Goal: Information Seeking & Learning: Find specific fact

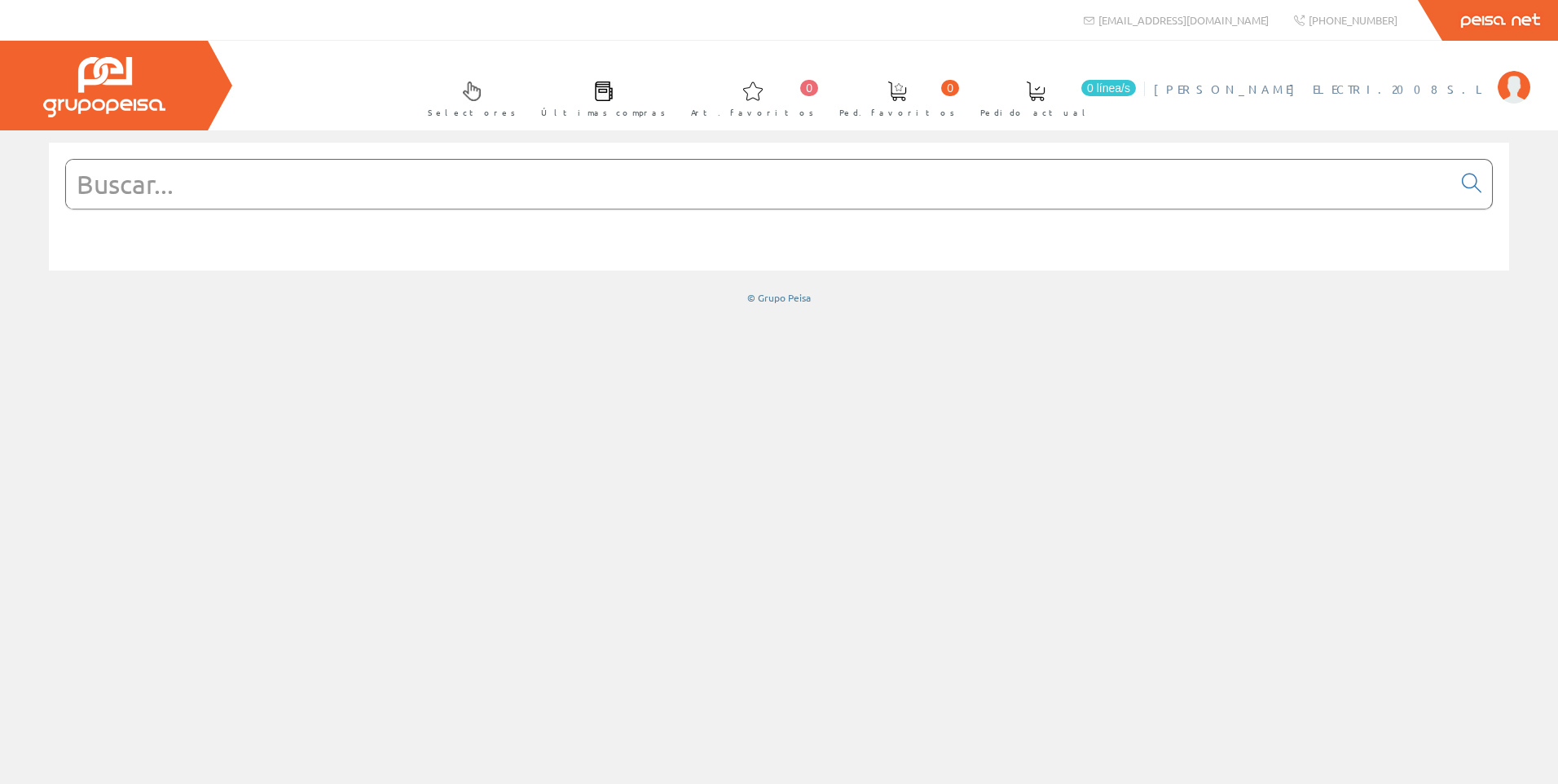
click at [1430, 85] on span "[PERSON_NAME] ELECTRI.2008 S.L" at bounding box center [1321, 88] width 335 height 17
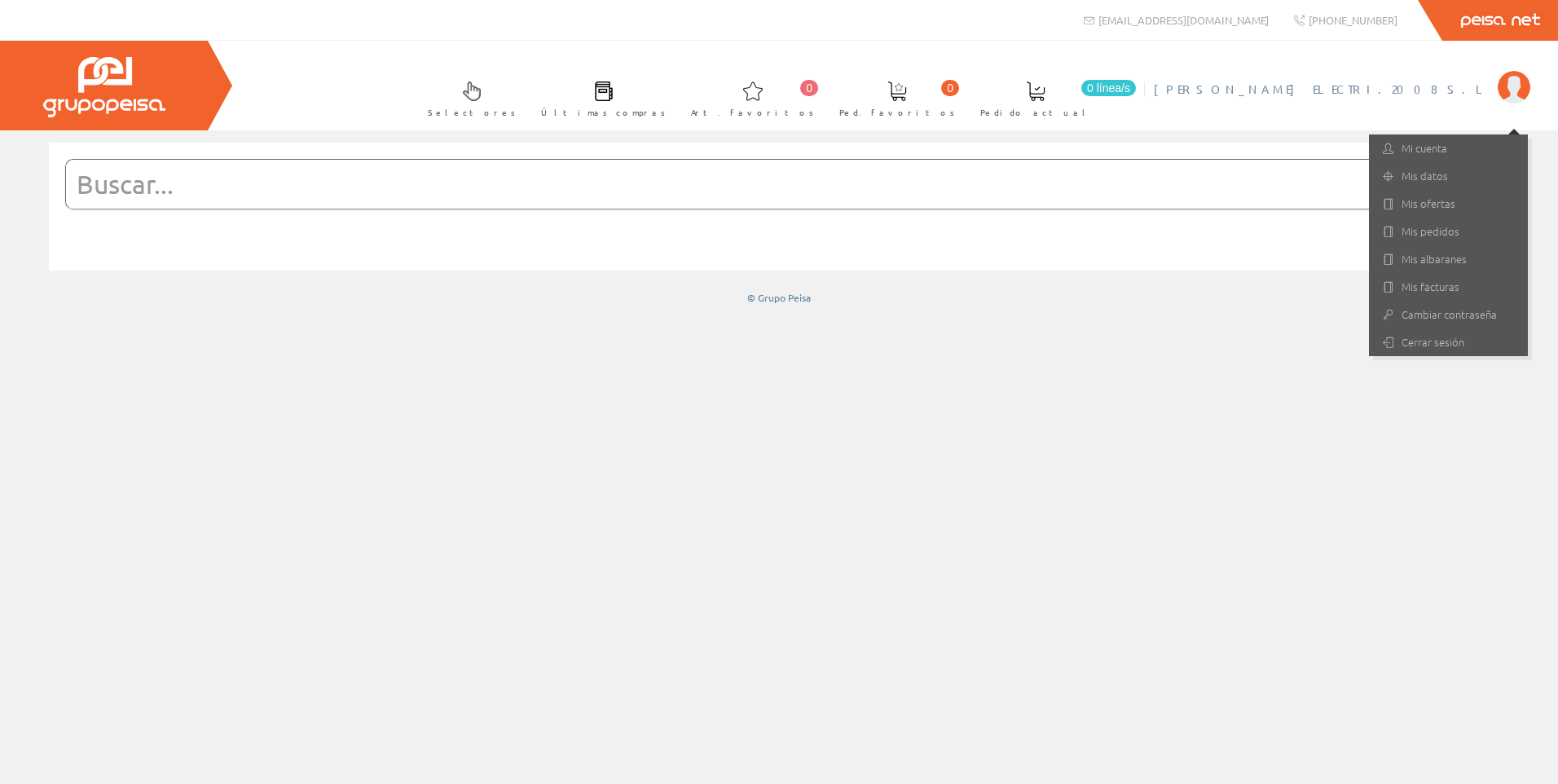
click at [418, 187] on input "text" at bounding box center [759, 184] width 1386 height 49
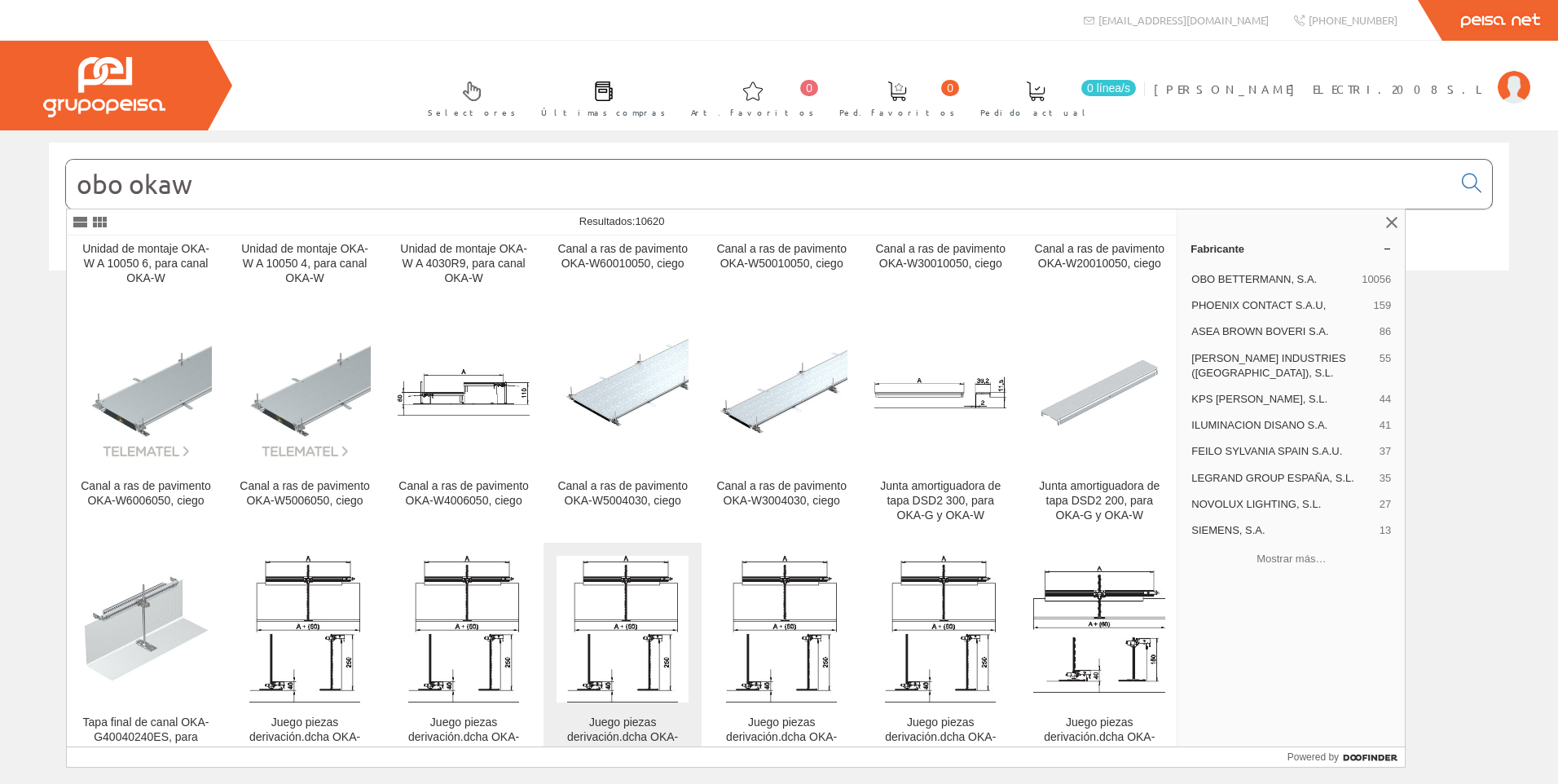
scroll to position [407, 0]
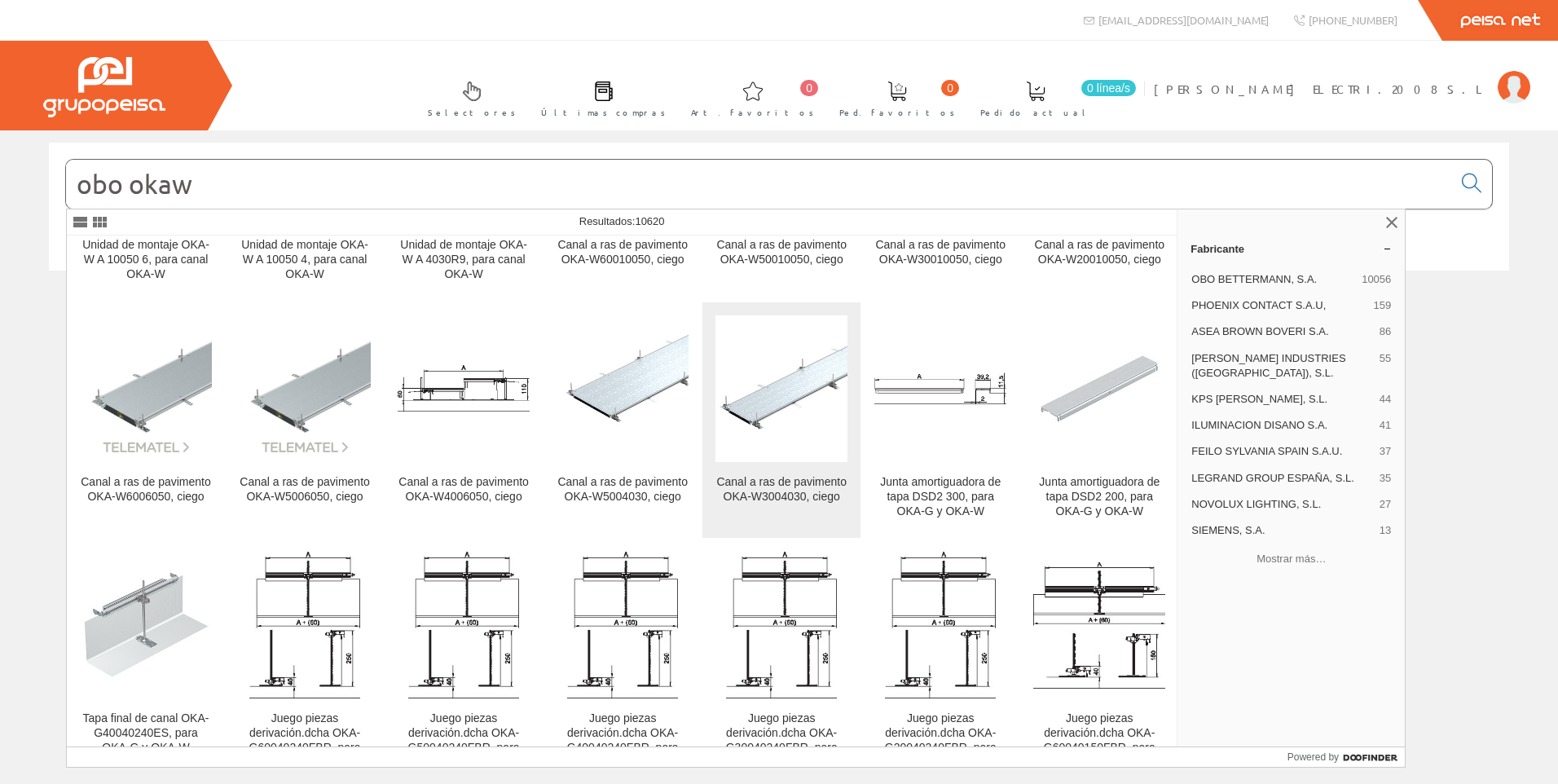
type input "obo okaw"
click at [773, 494] on div "Canal a ras de pavimento OKA-W3004030, ciego" at bounding box center [781, 490] width 132 height 29
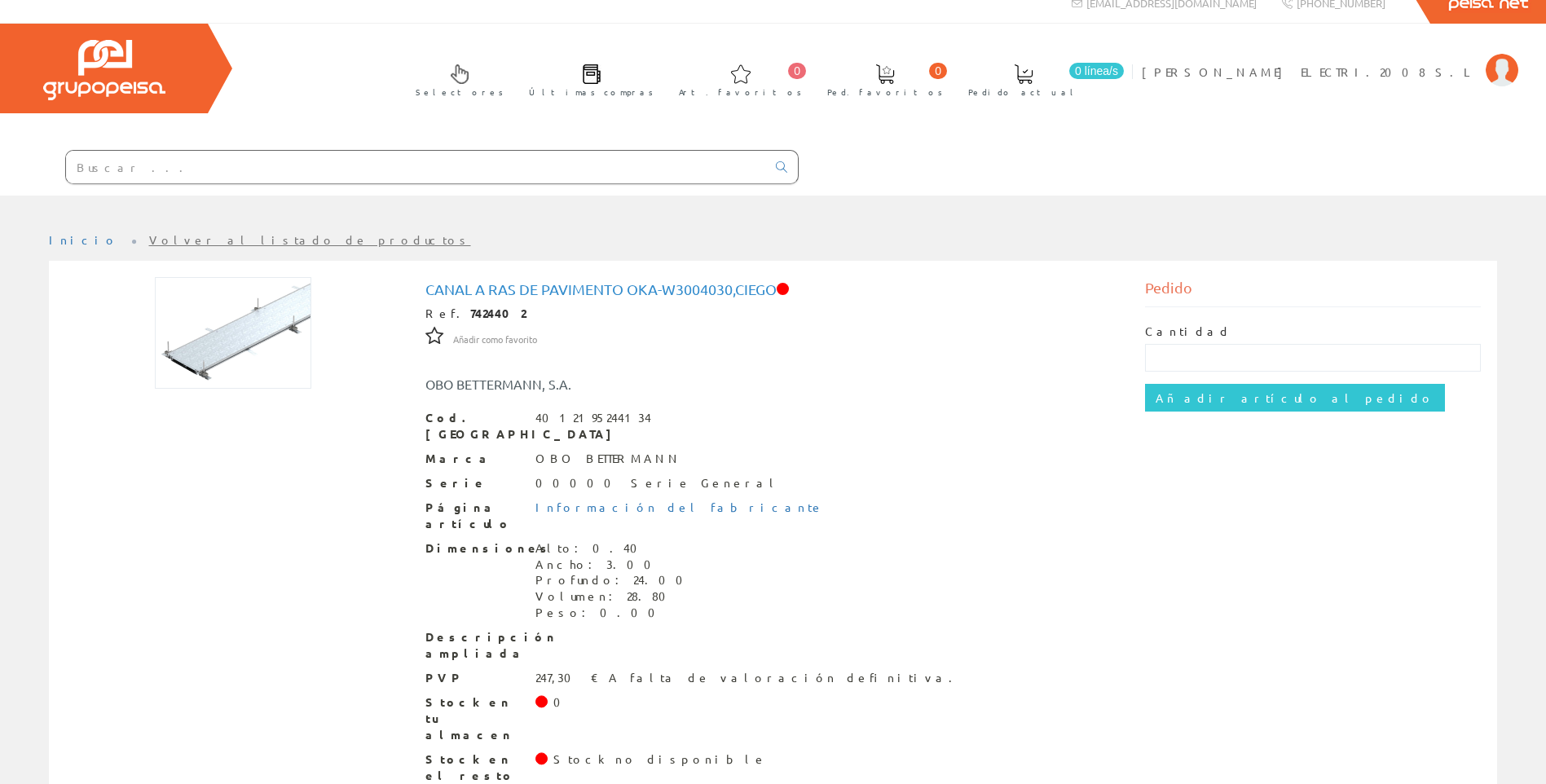
scroll to position [22, 0]
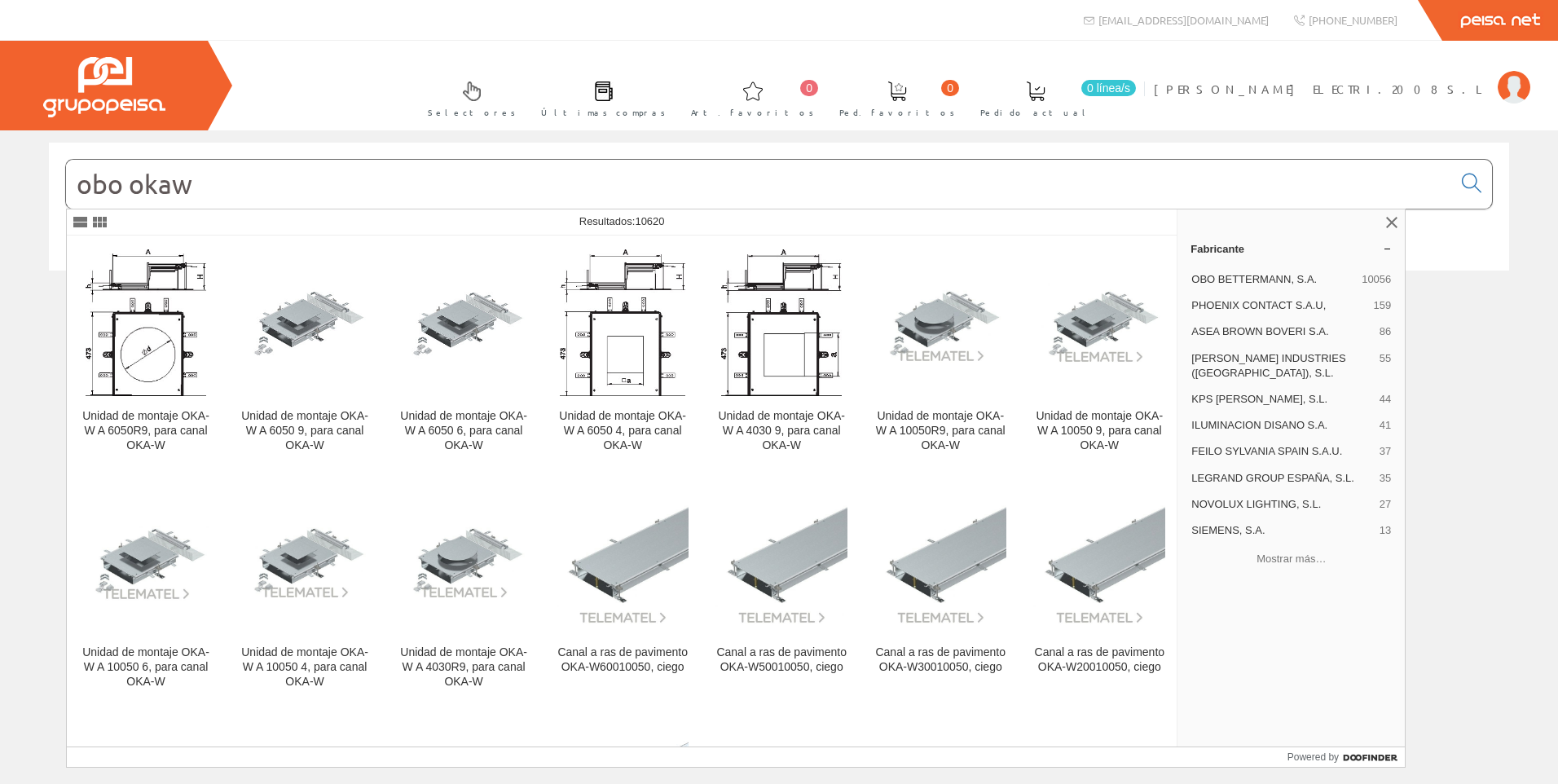
click at [123, 184] on input "obo okaw" at bounding box center [759, 184] width 1386 height 49
click at [131, 187] on input "obo okaw" at bounding box center [759, 184] width 1386 height 49
click at [243, 182] on input "obo okaw" at bounding box center [759, 184] width 1386 height 49
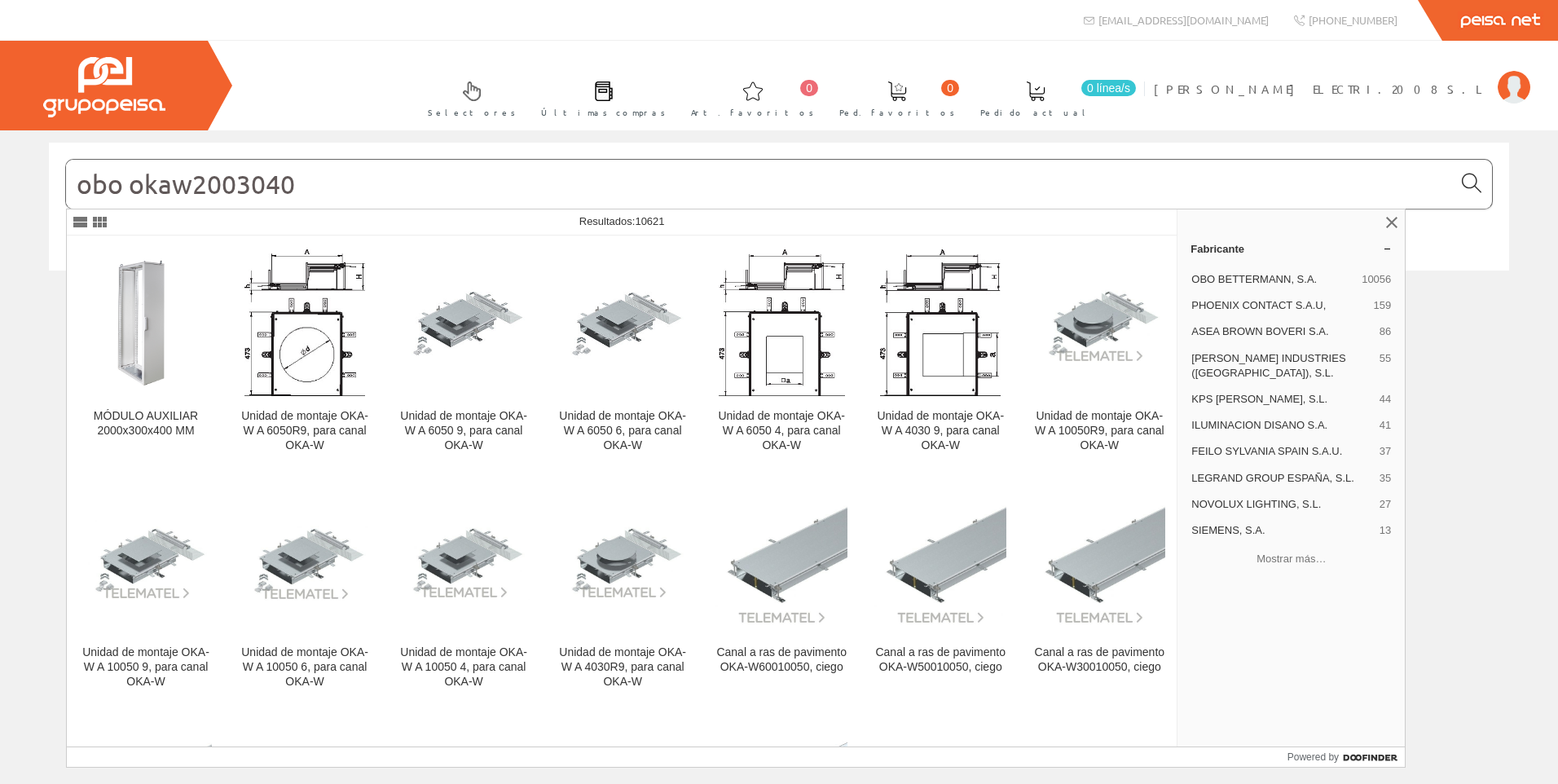
type input "obo okaw2003040"
click at [1471, 178] on icon at bounding box center [1471, 184] width 19 height 12
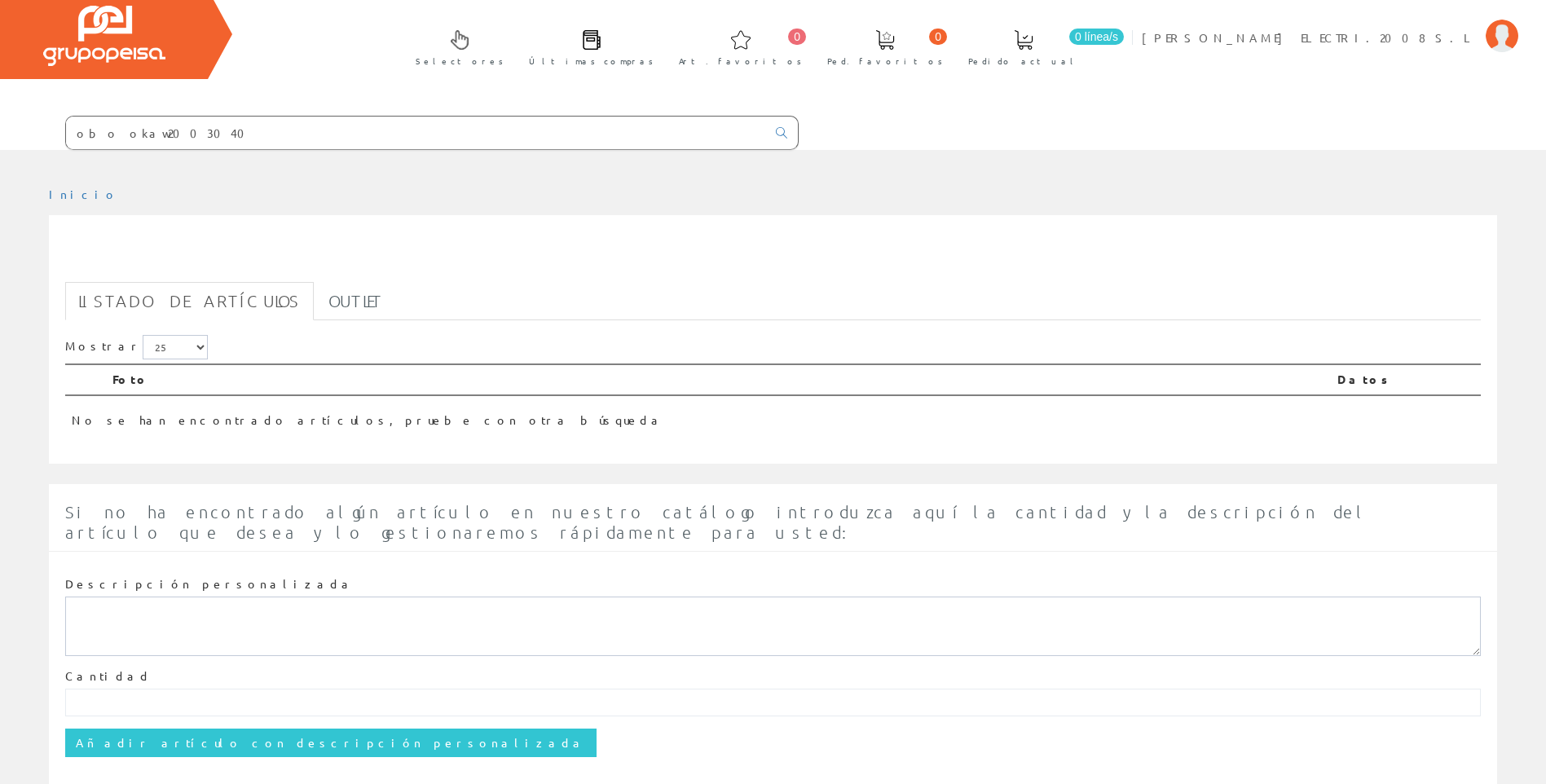
scroll to position [80, 0]
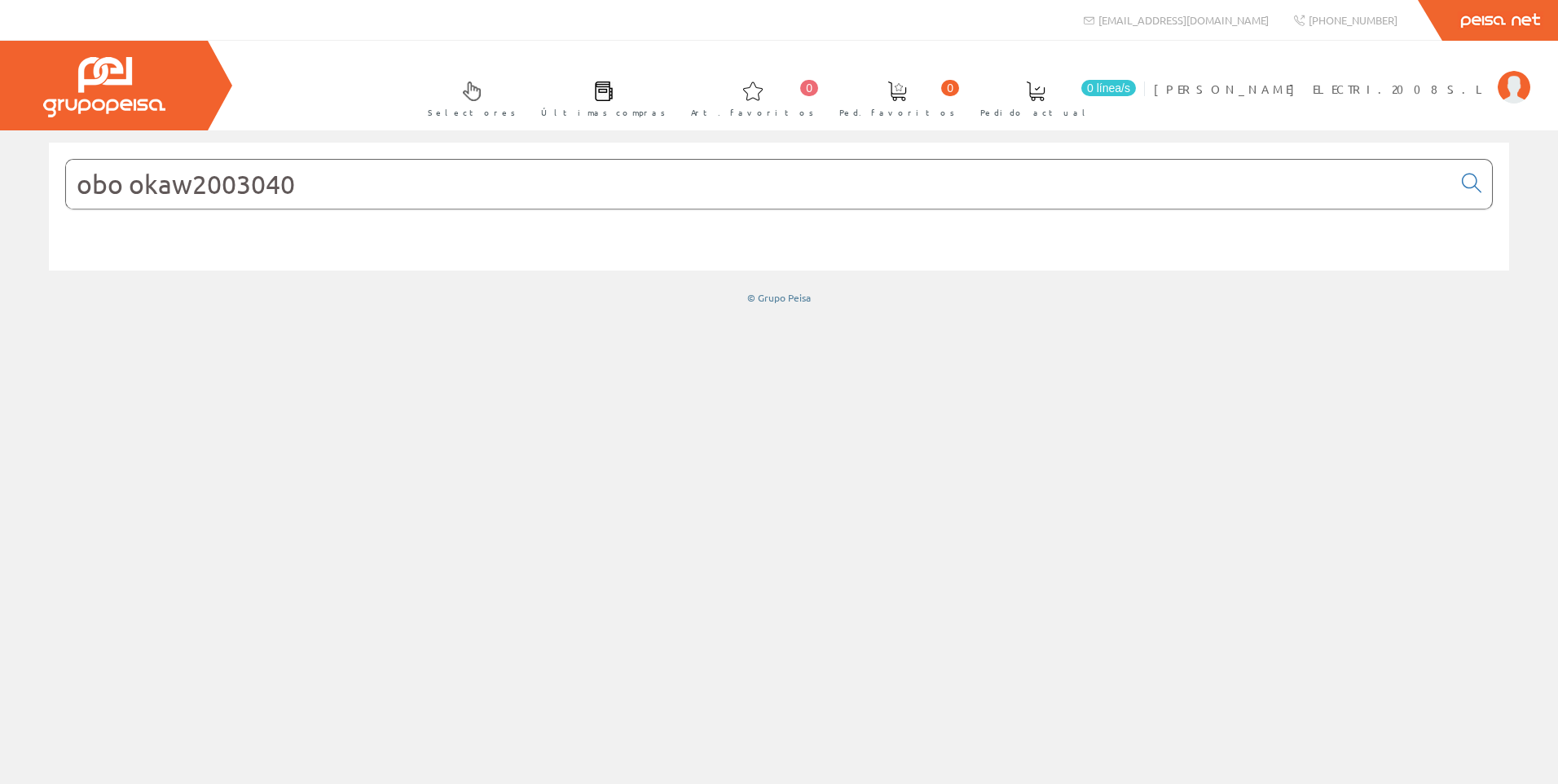
click at [302, 183] on input "obo okaw2003040" at bounding box center [759, 184] width 1386 height 49
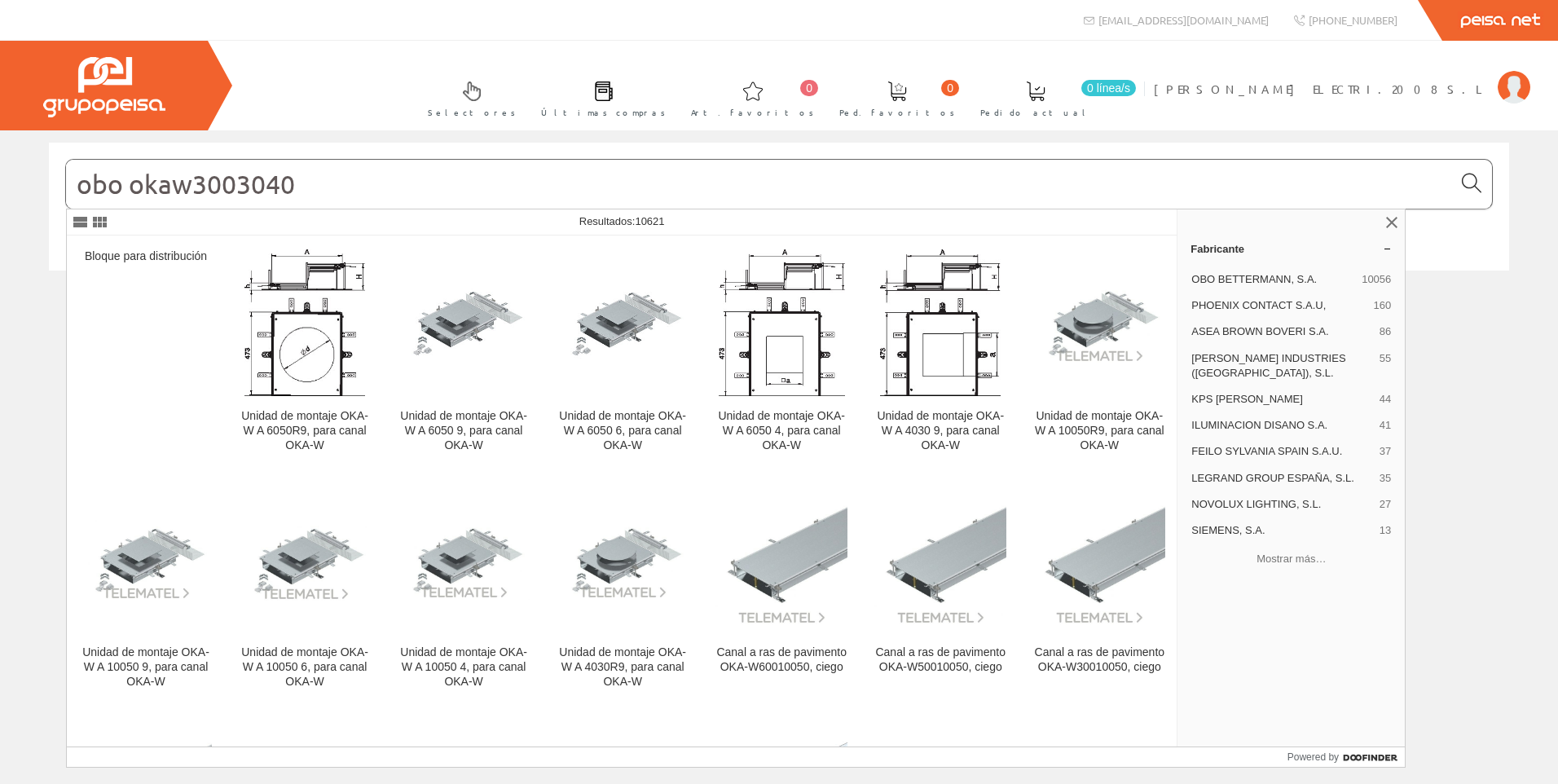
type input "obo okaw3003040"
click at [1472, 181] on icon at bounding box center [1471, 184] width 19 height 12
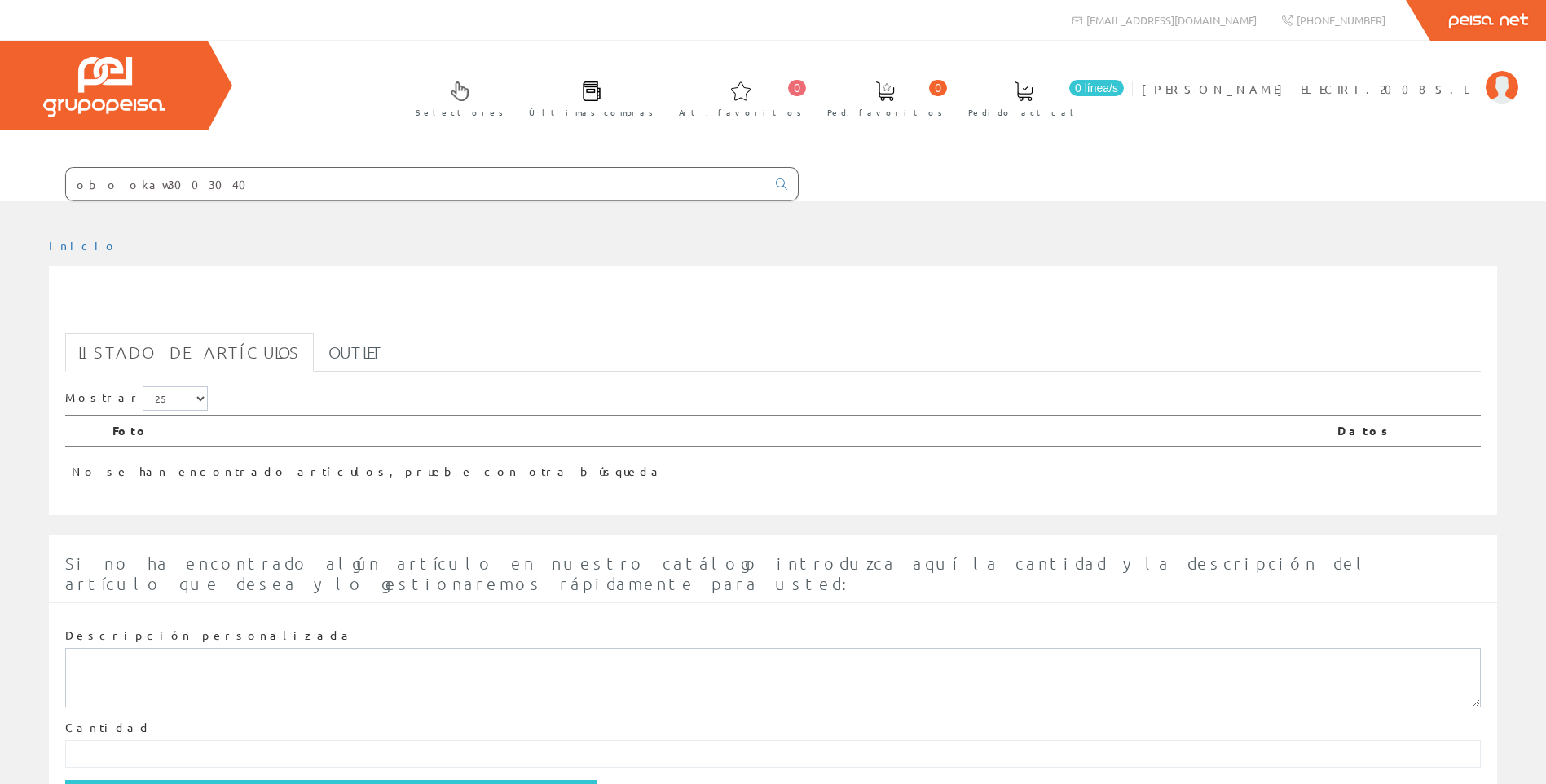
click at [100, 180] on input "obo okaw3003040" at bounding box center [416, 185] width 700 height 33
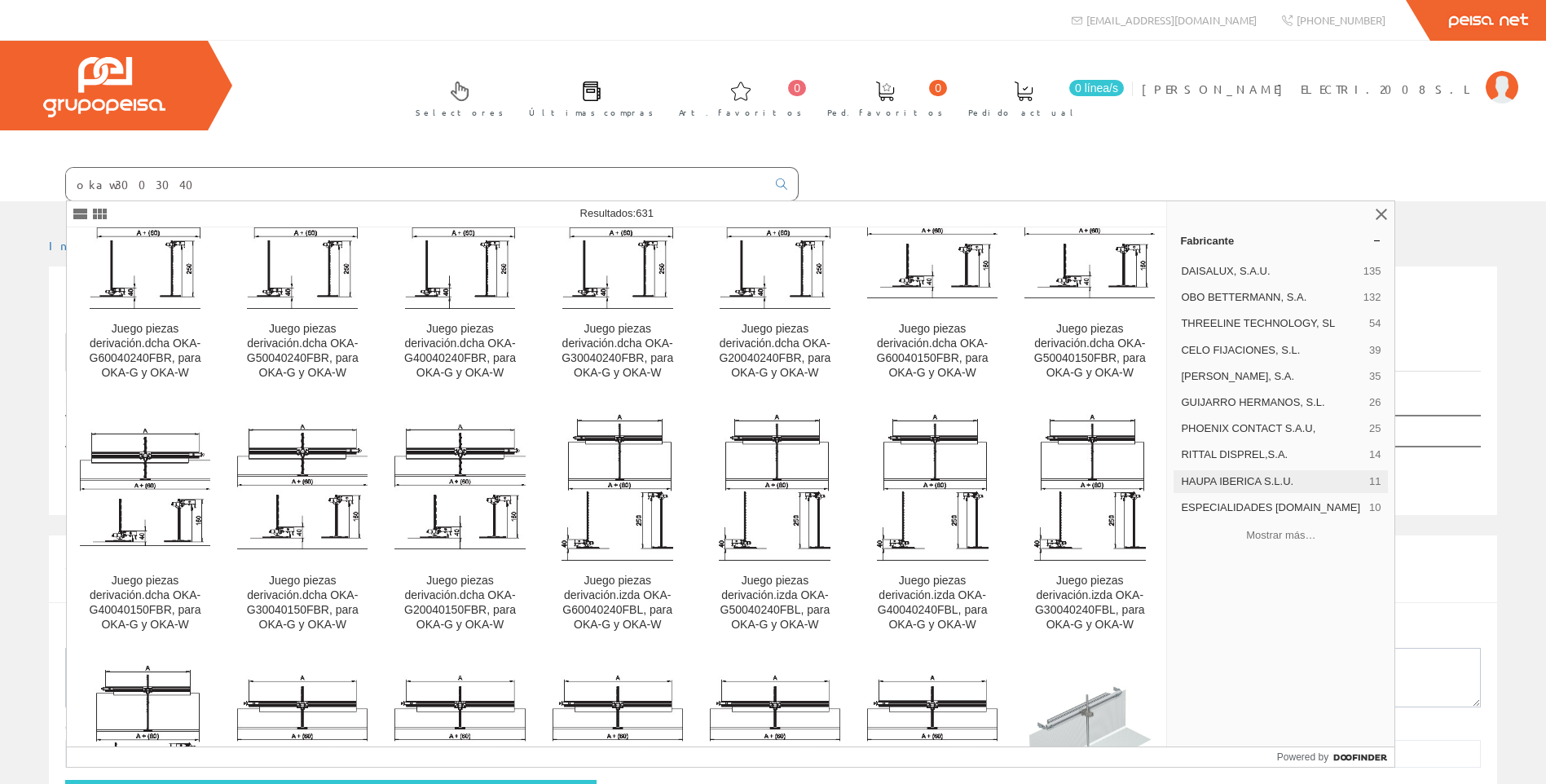
scroll to position [1303, 0]
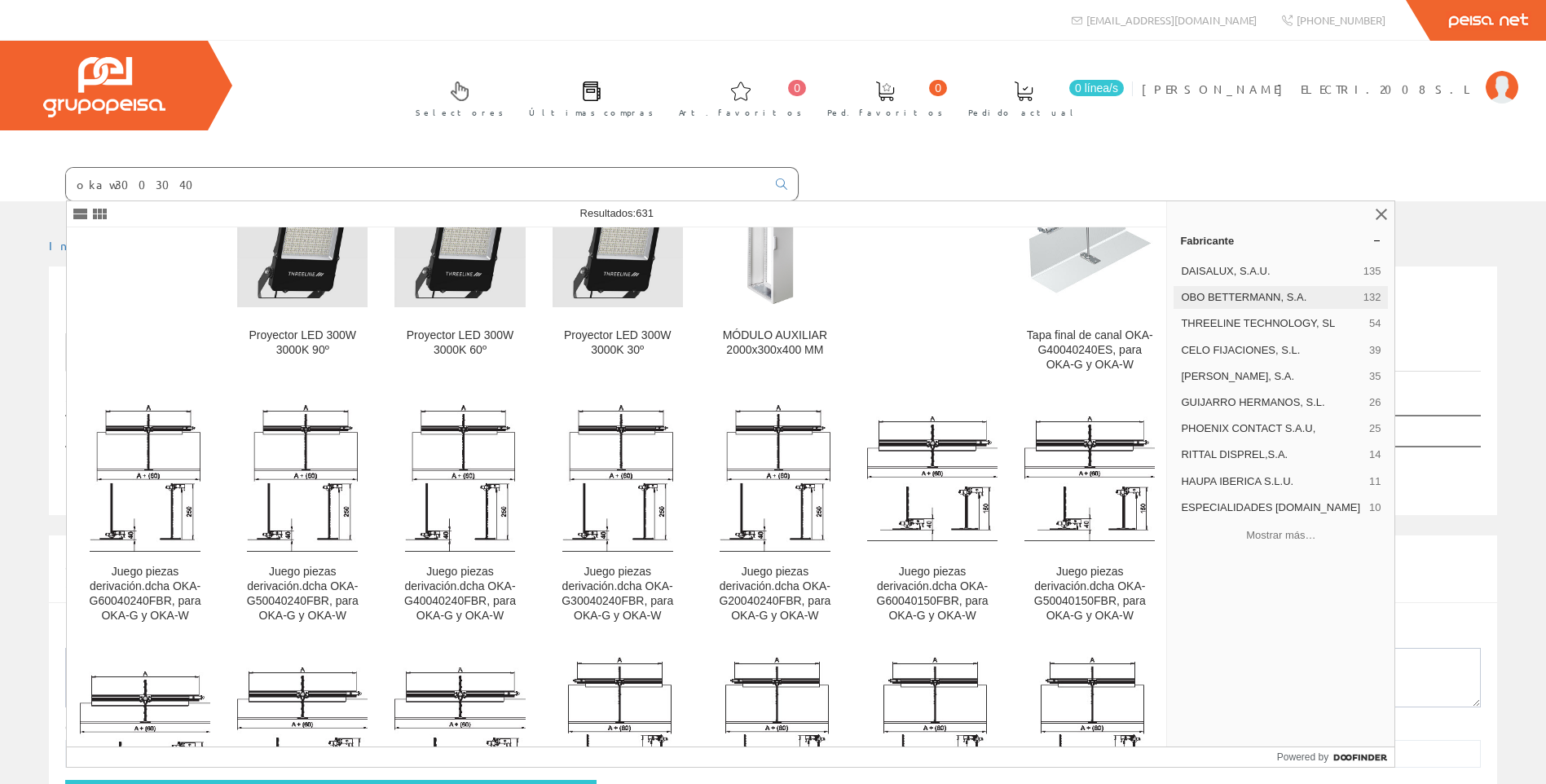
click at [1251, 295] on span "OBO BETTERMANN, S.A." at bounding box center [1268, 296] width 175 height 15
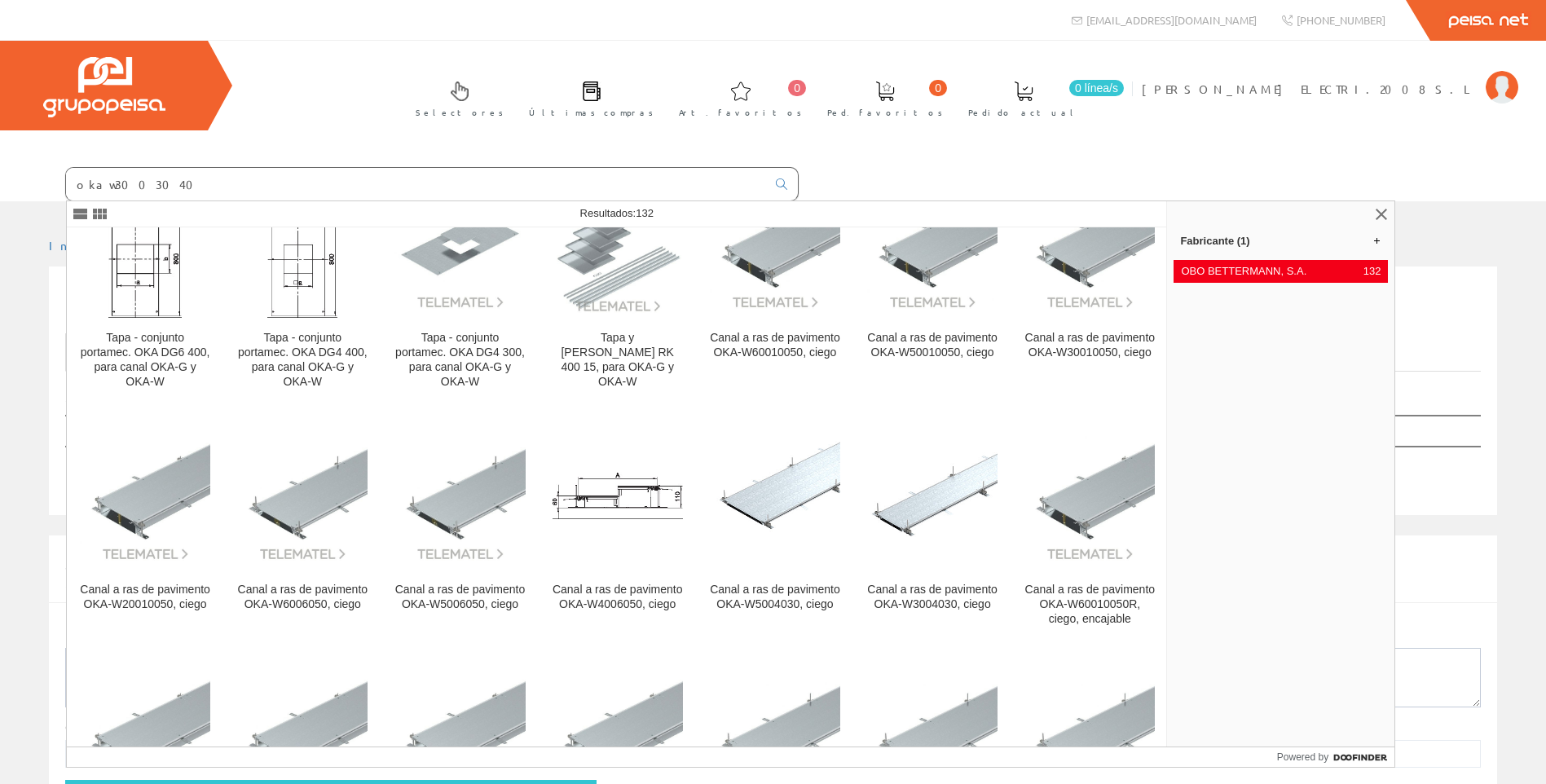
scroll to position [1629, 0]
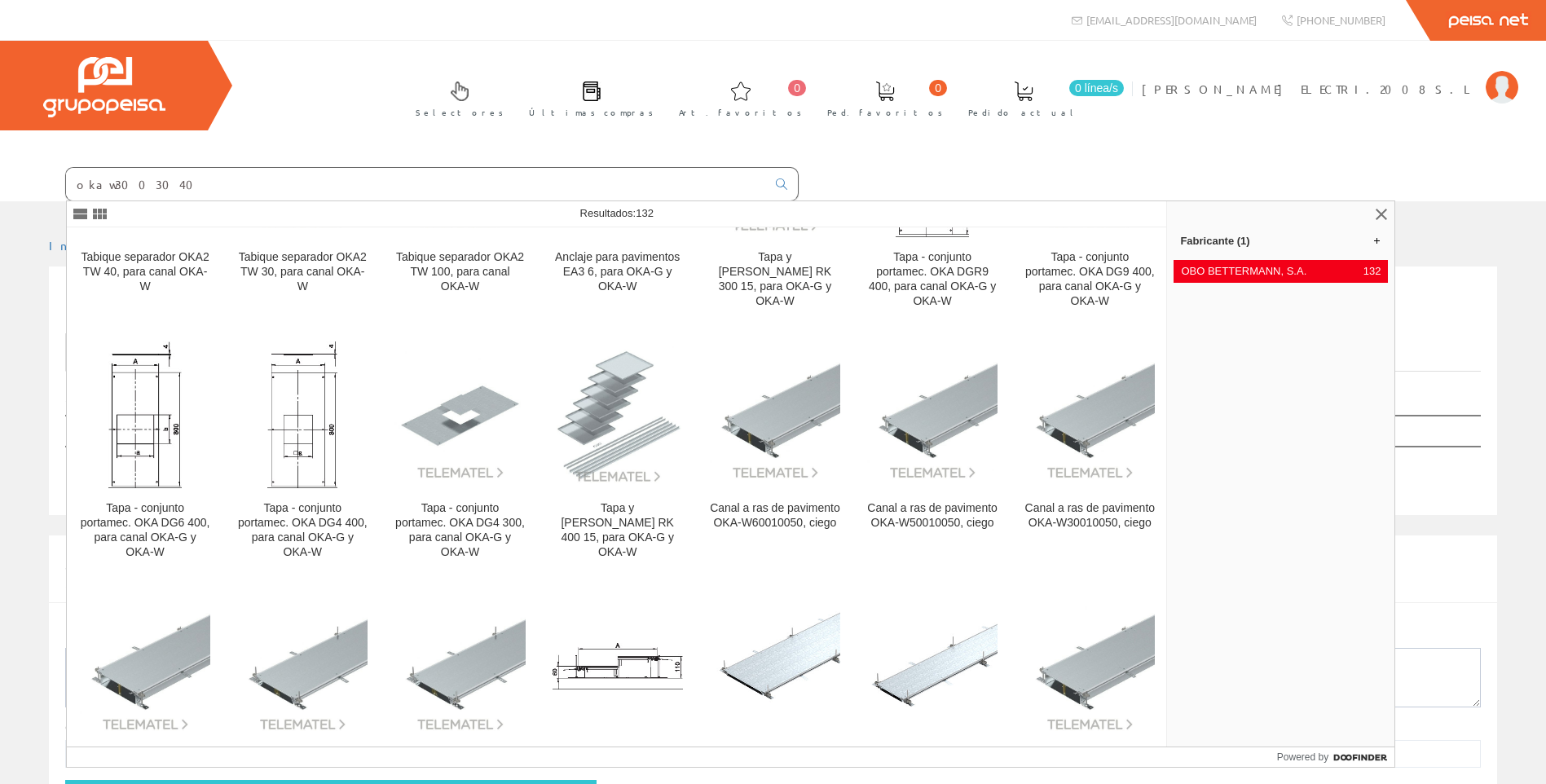
click at [152, 184] on input "okaw3003040" at bounding box center [416, 185] width 700 height 33
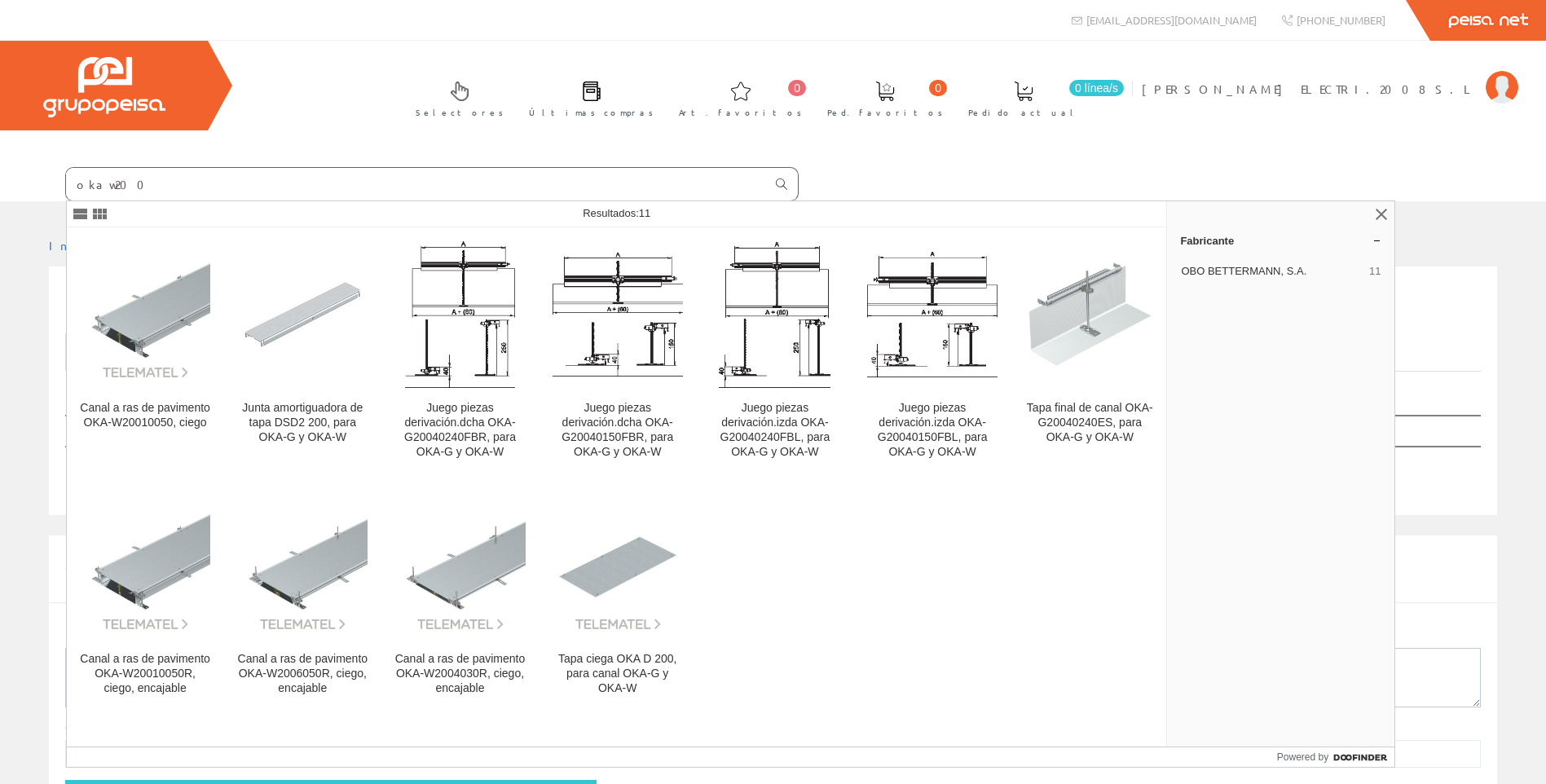
type input "okaw200"
click at [784, 187] on icon at bounding box center [781, 185] width 12 height 12
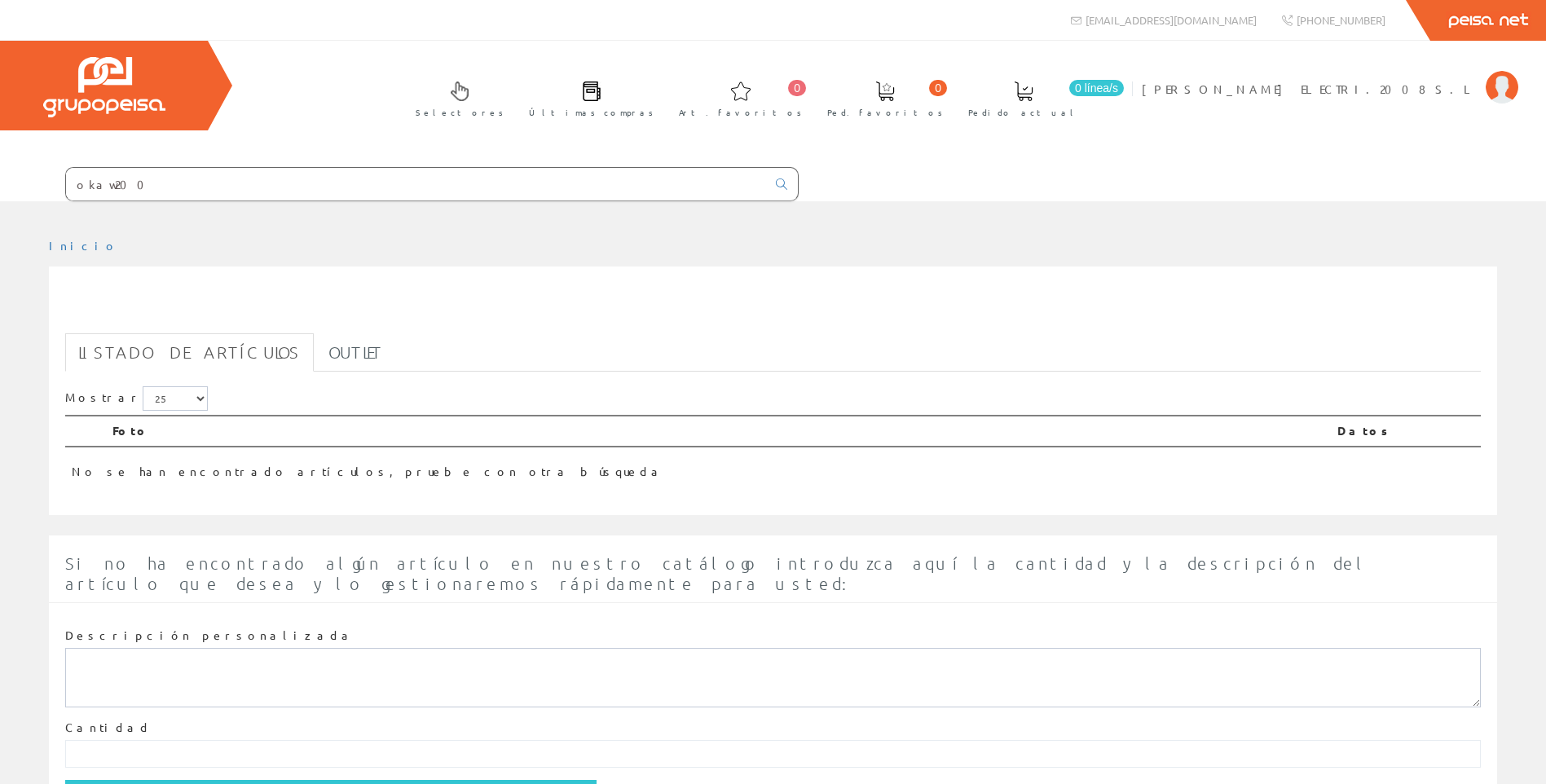
click at [257, 187] on input "okaw200" at bounding box center [416, 185] width 700 height 33
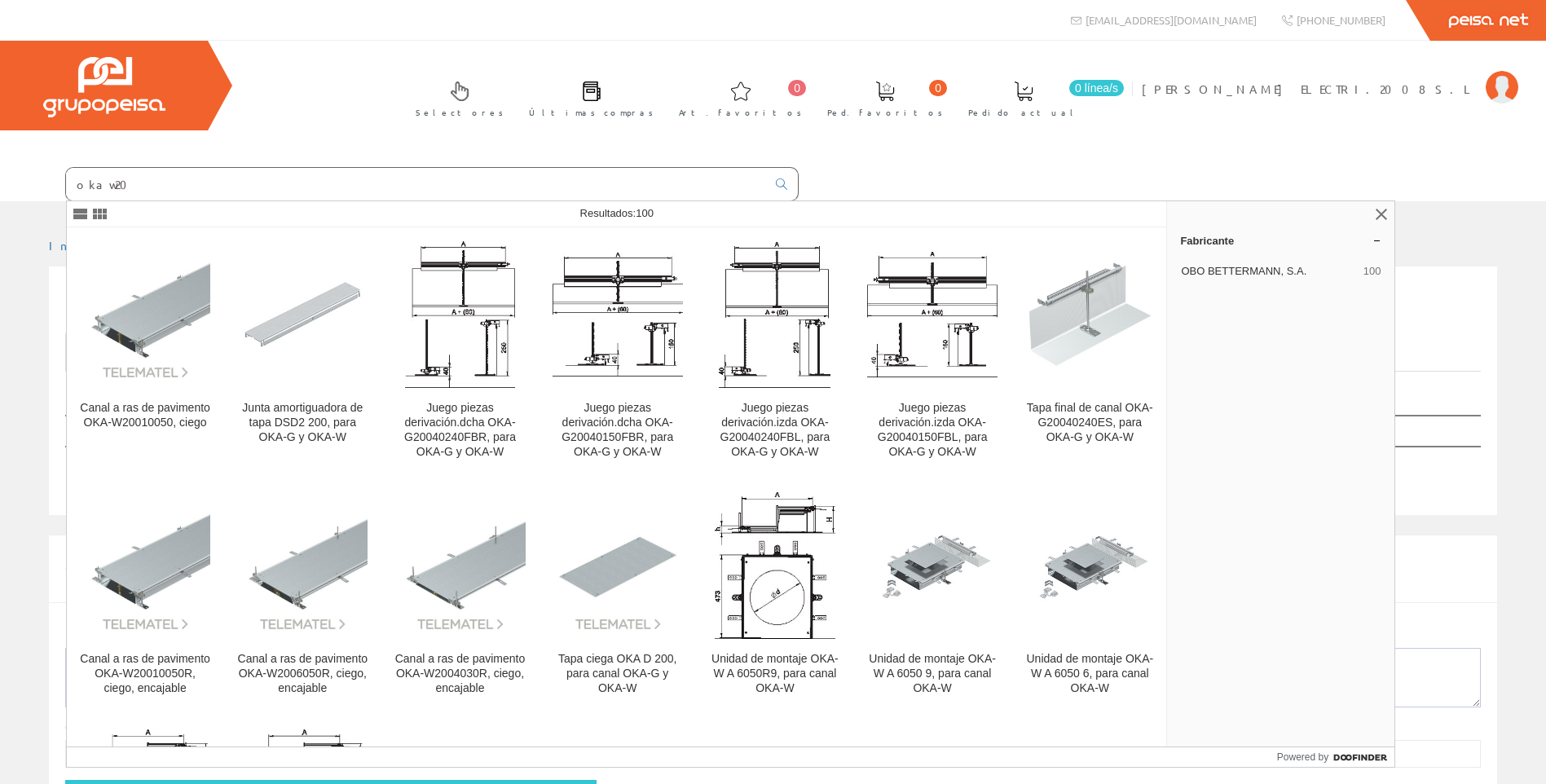
type input "okaw200"
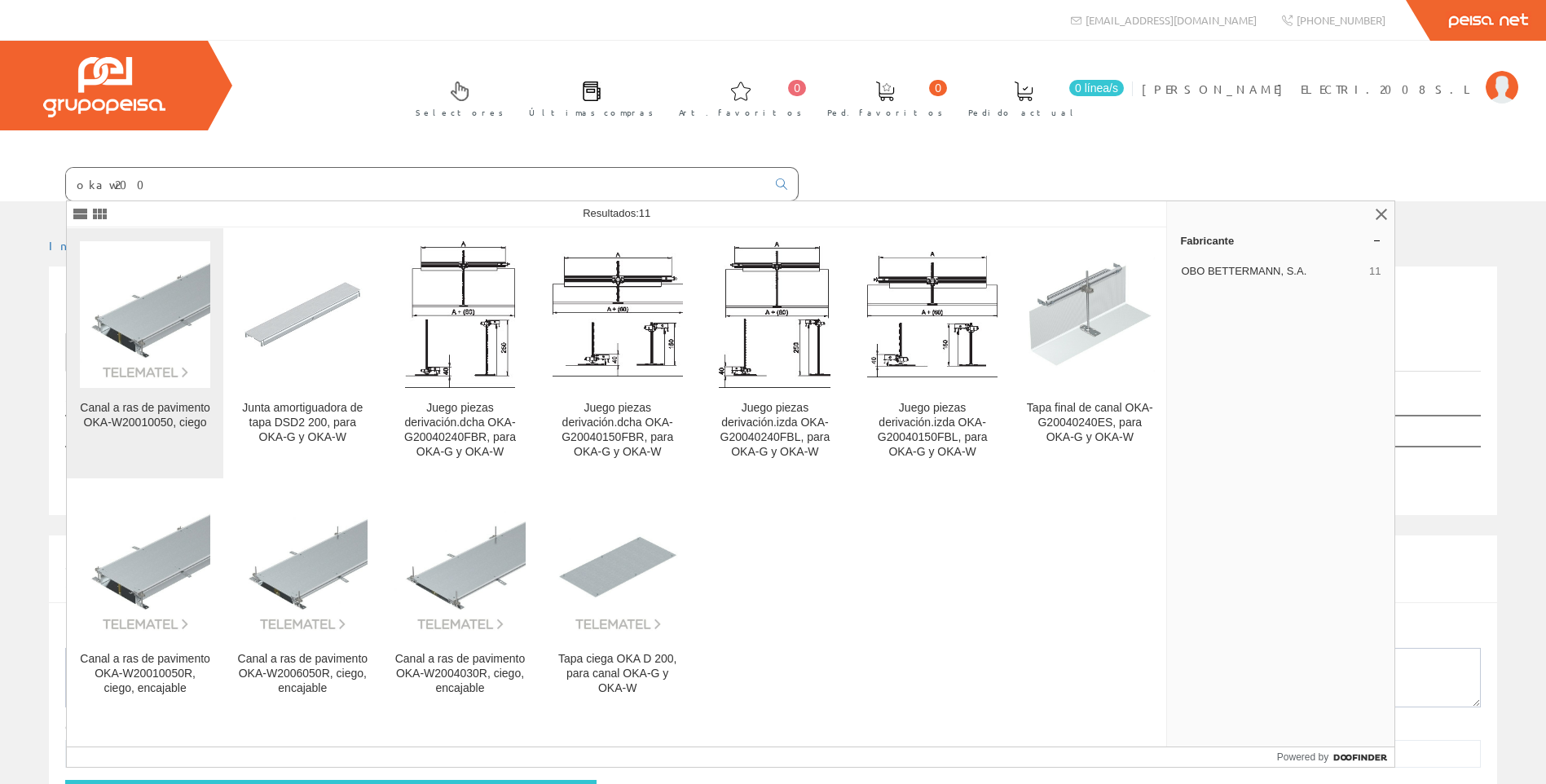
click at [165, 329] on img at bounding box center [145, 315] width 130 height 130
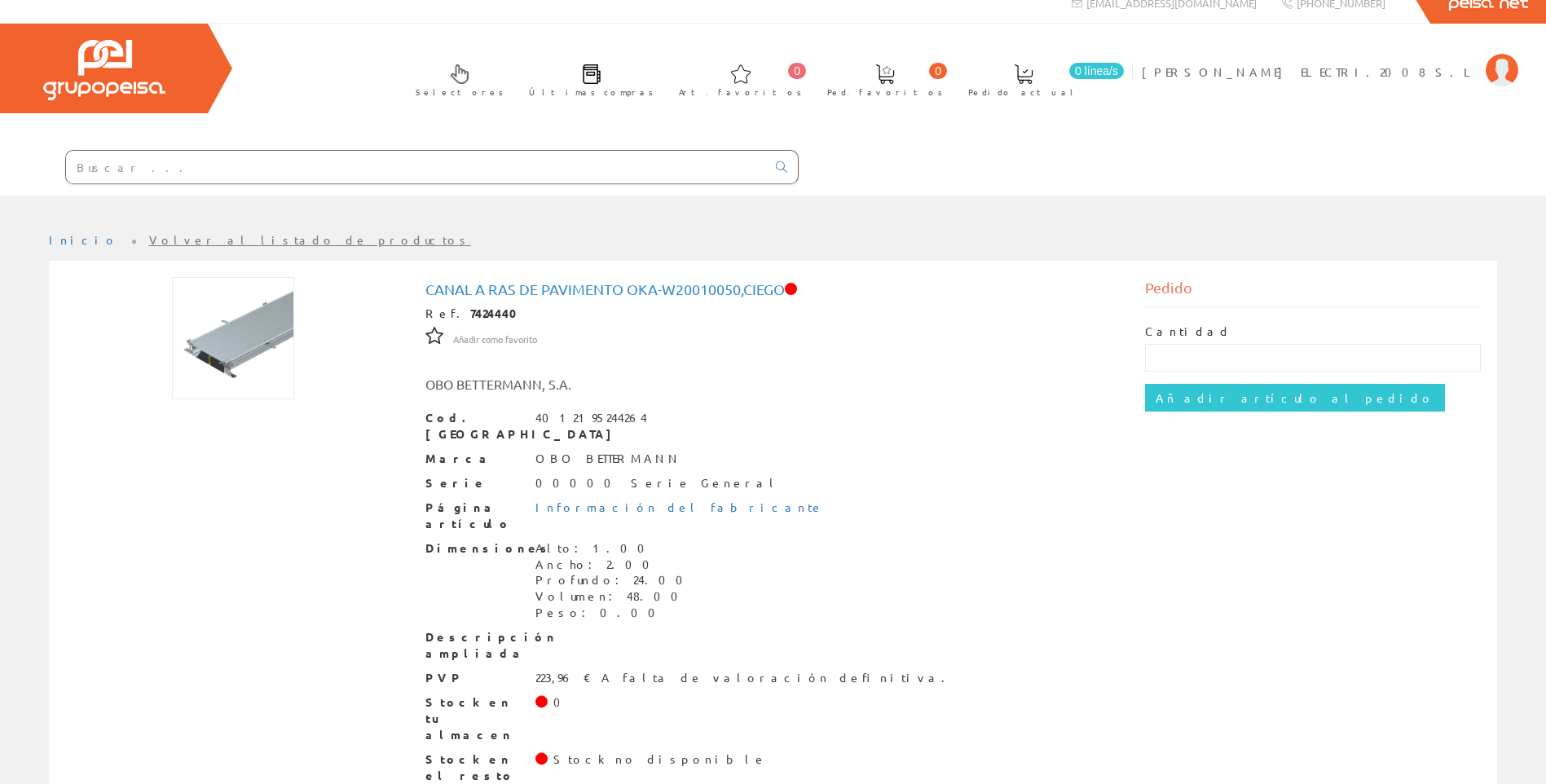
scroll to position [22, 0]
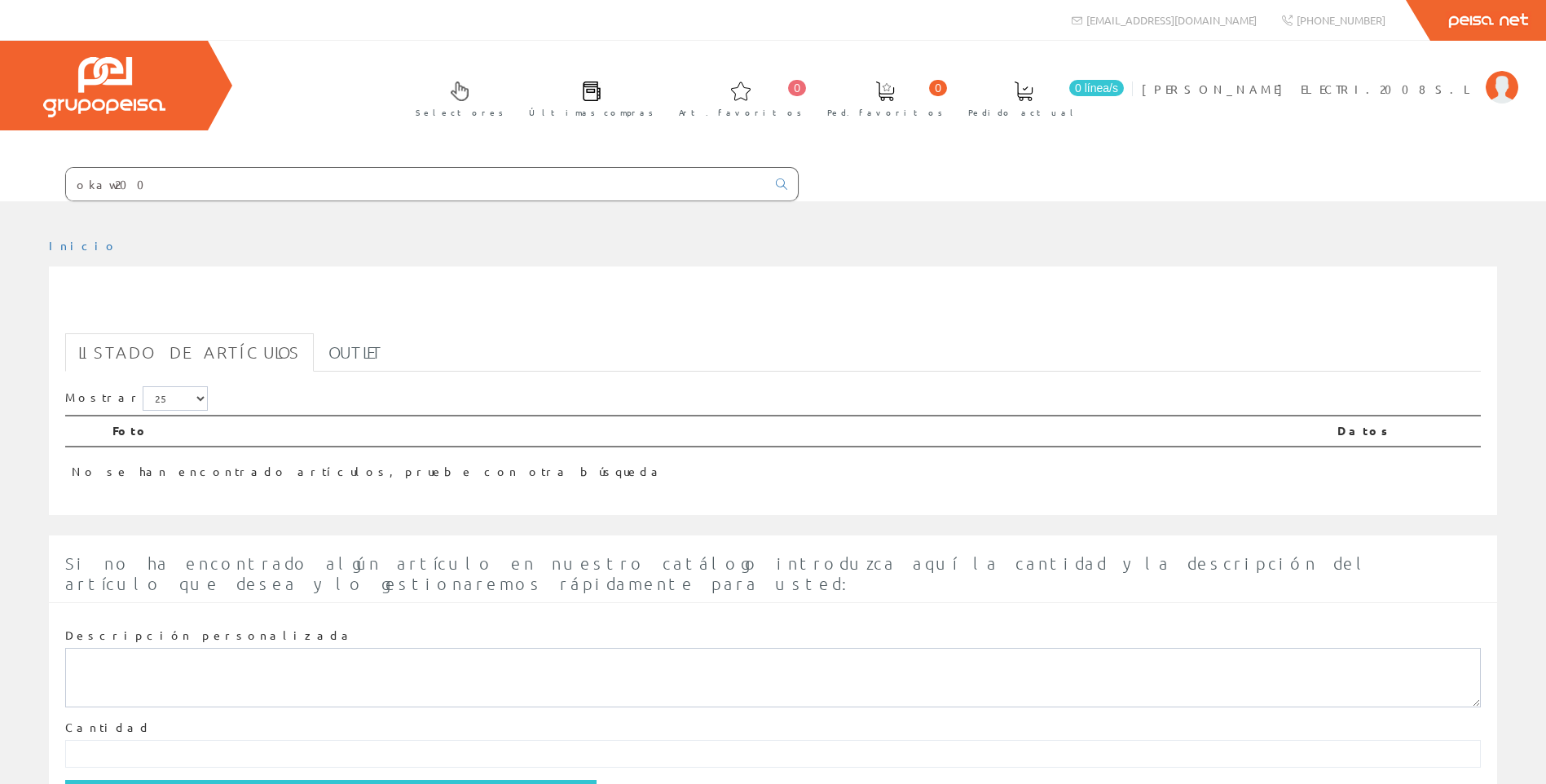
click at [164, 186] on input "okaw200" at bounding box center [416, 185] width 700 height 33
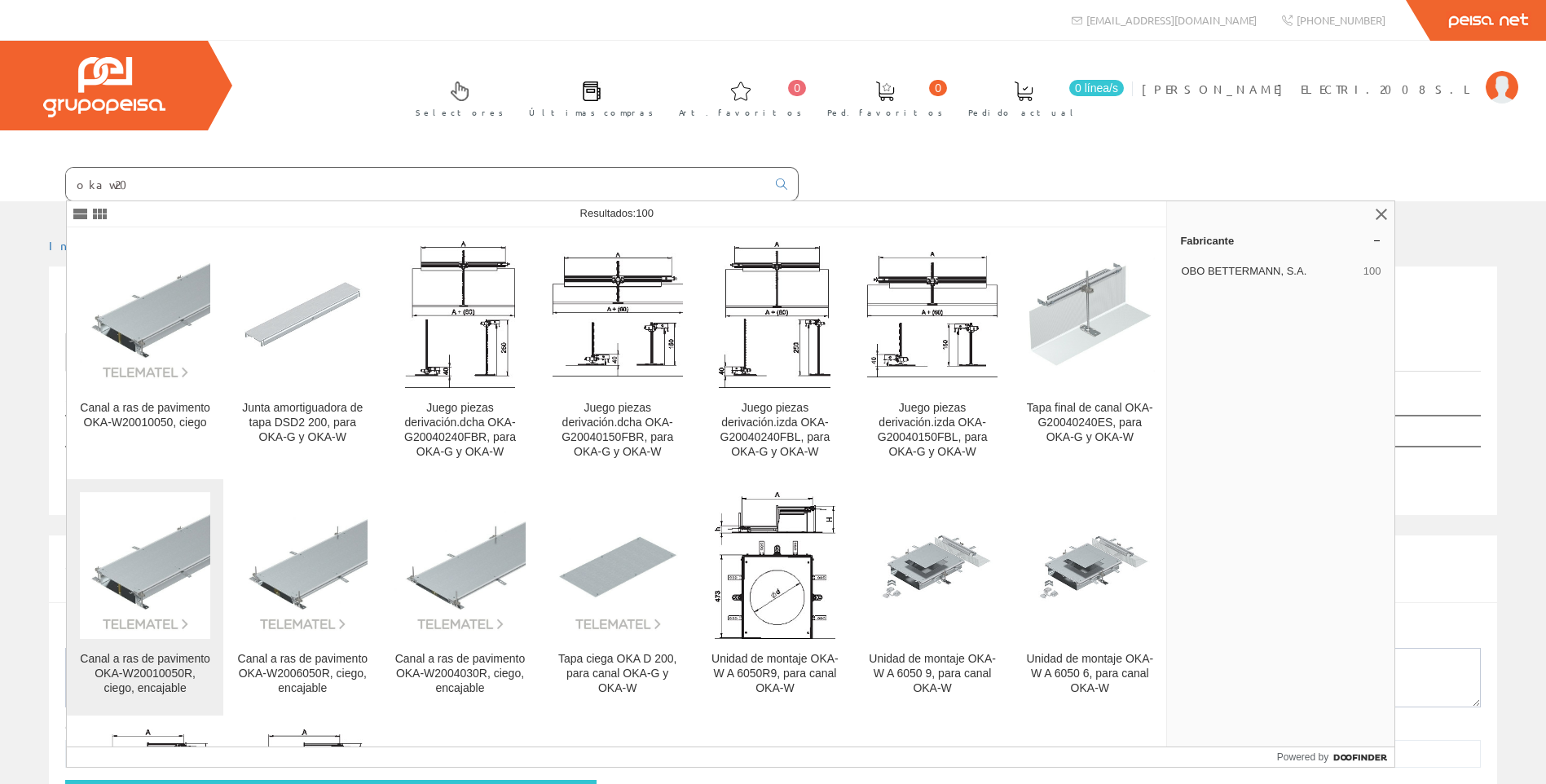
type input "okaw20"
click at [149, 696] on div "Canal a ras de pavimento OKA-W20010050R, ciego, encajable" at bounding box center [145, 673] width 130 height 44
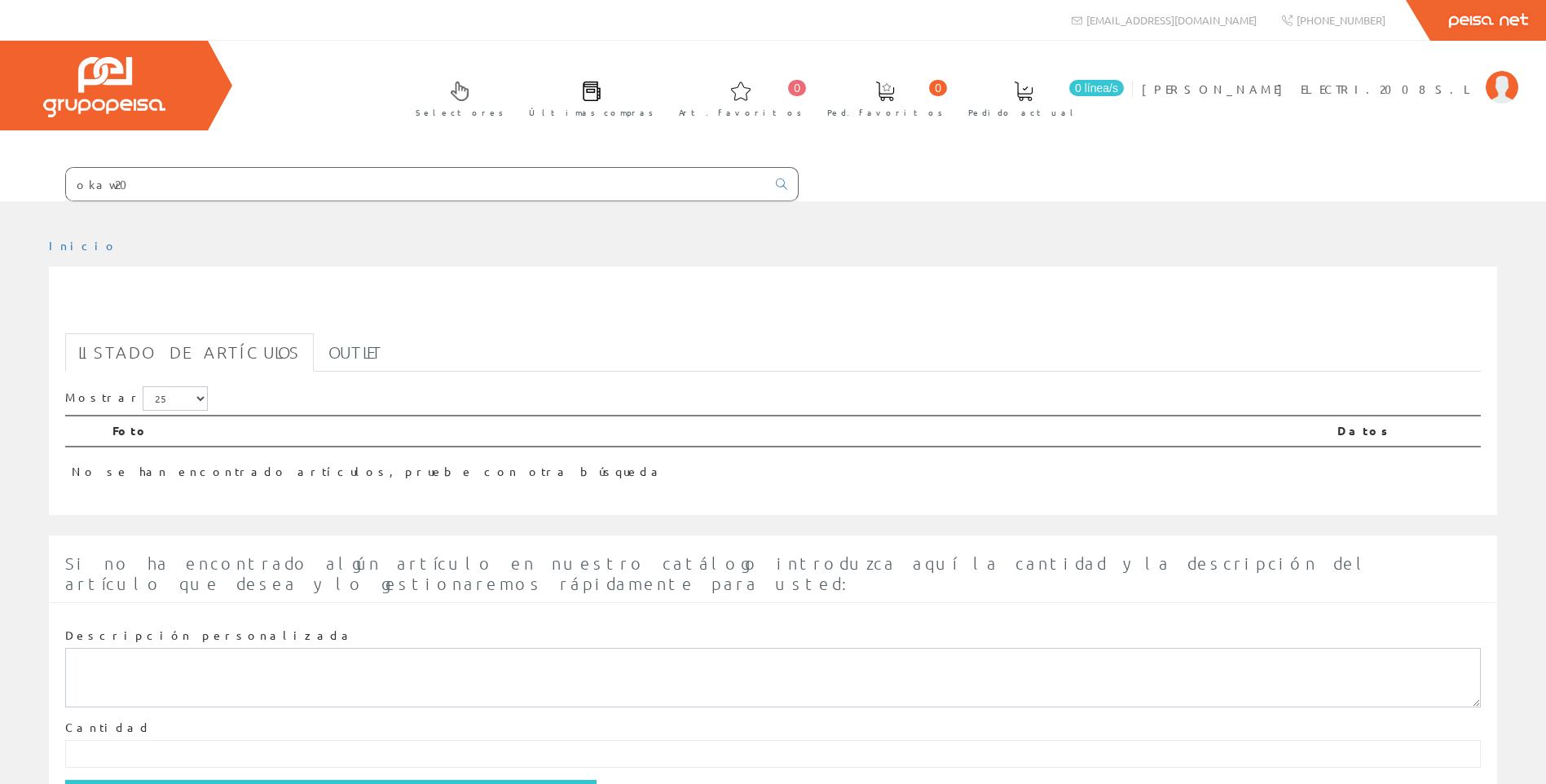
click at [146, 178] on input "okaw20" at bounding box center [416, 185] width 700 height 33
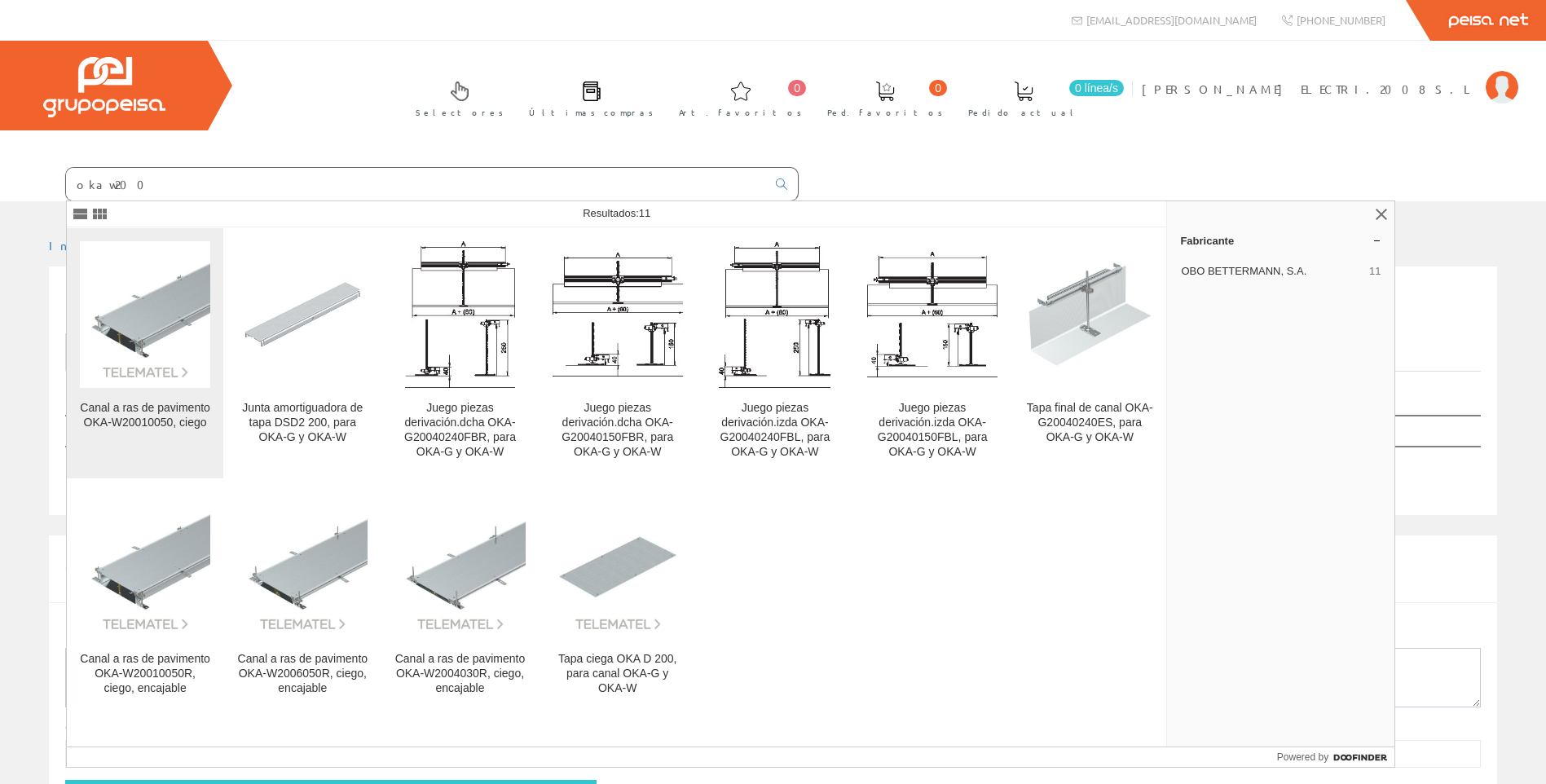
type input "okaw200"
click at [155, 350] on img at bounding box center [145, 315] width 130 height 130
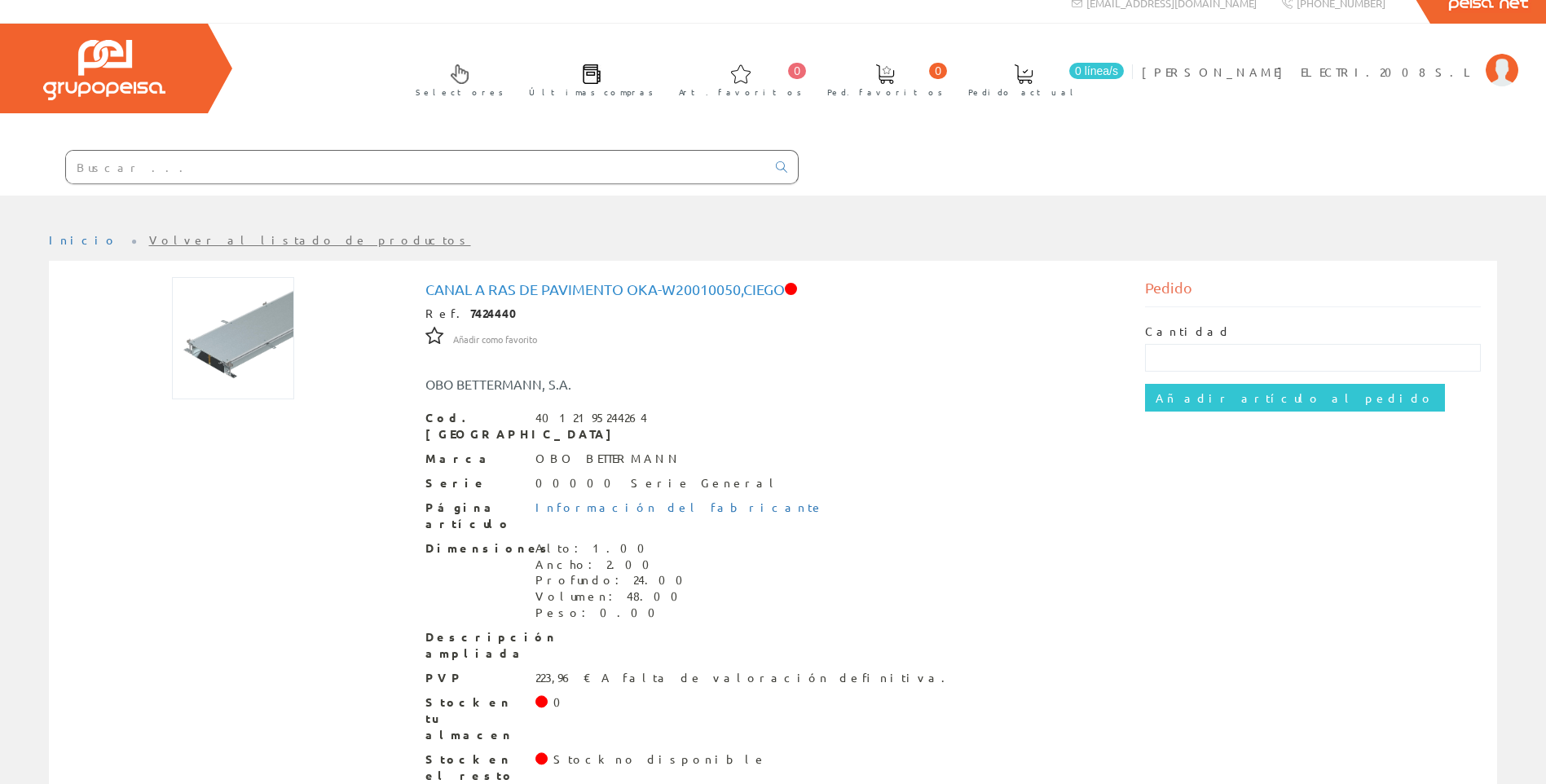
scroll to position [22, 0]
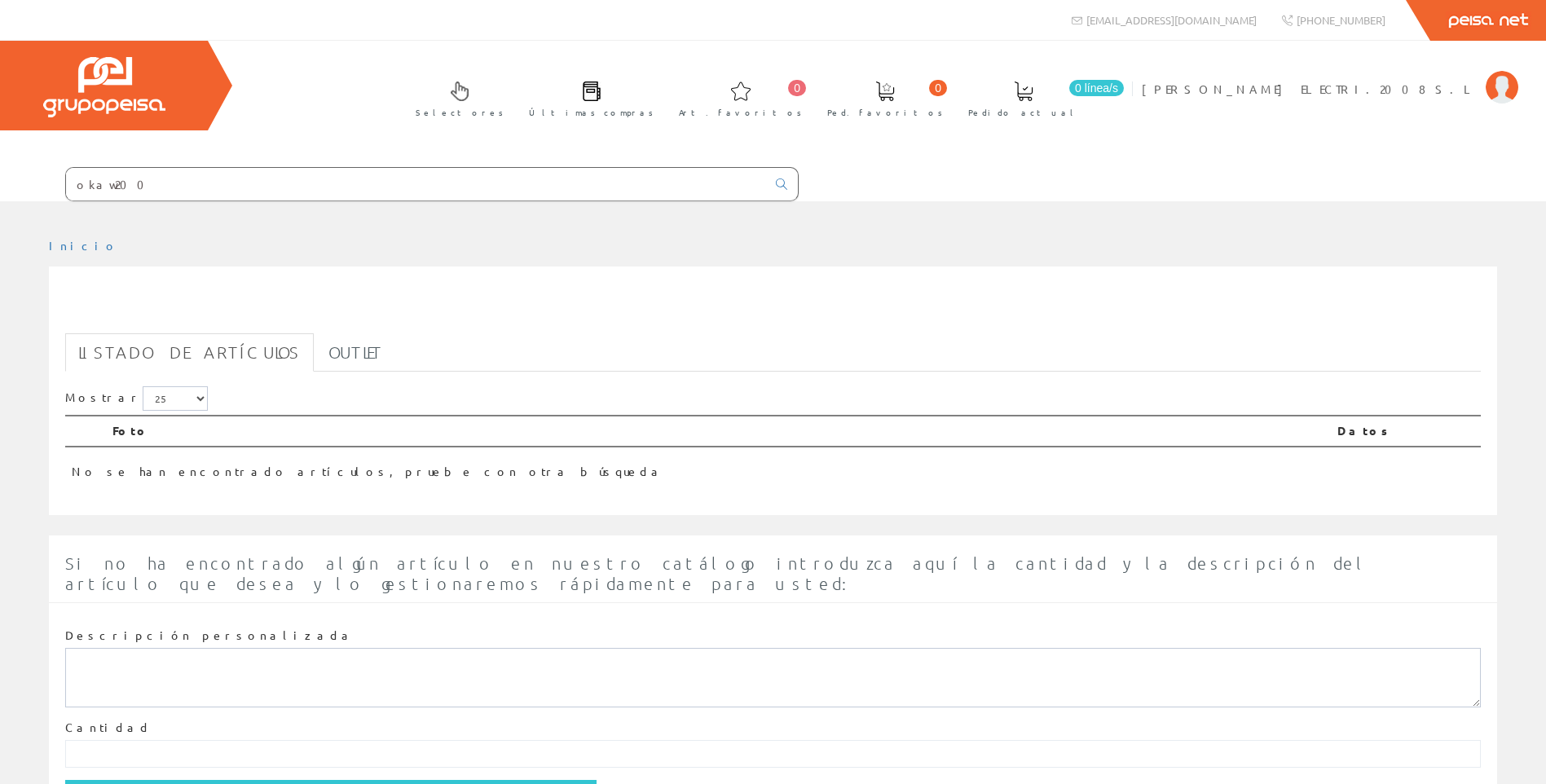
click at [164, 179] on input "okaw200" at bounding box center [416, 185] width 700 height 33
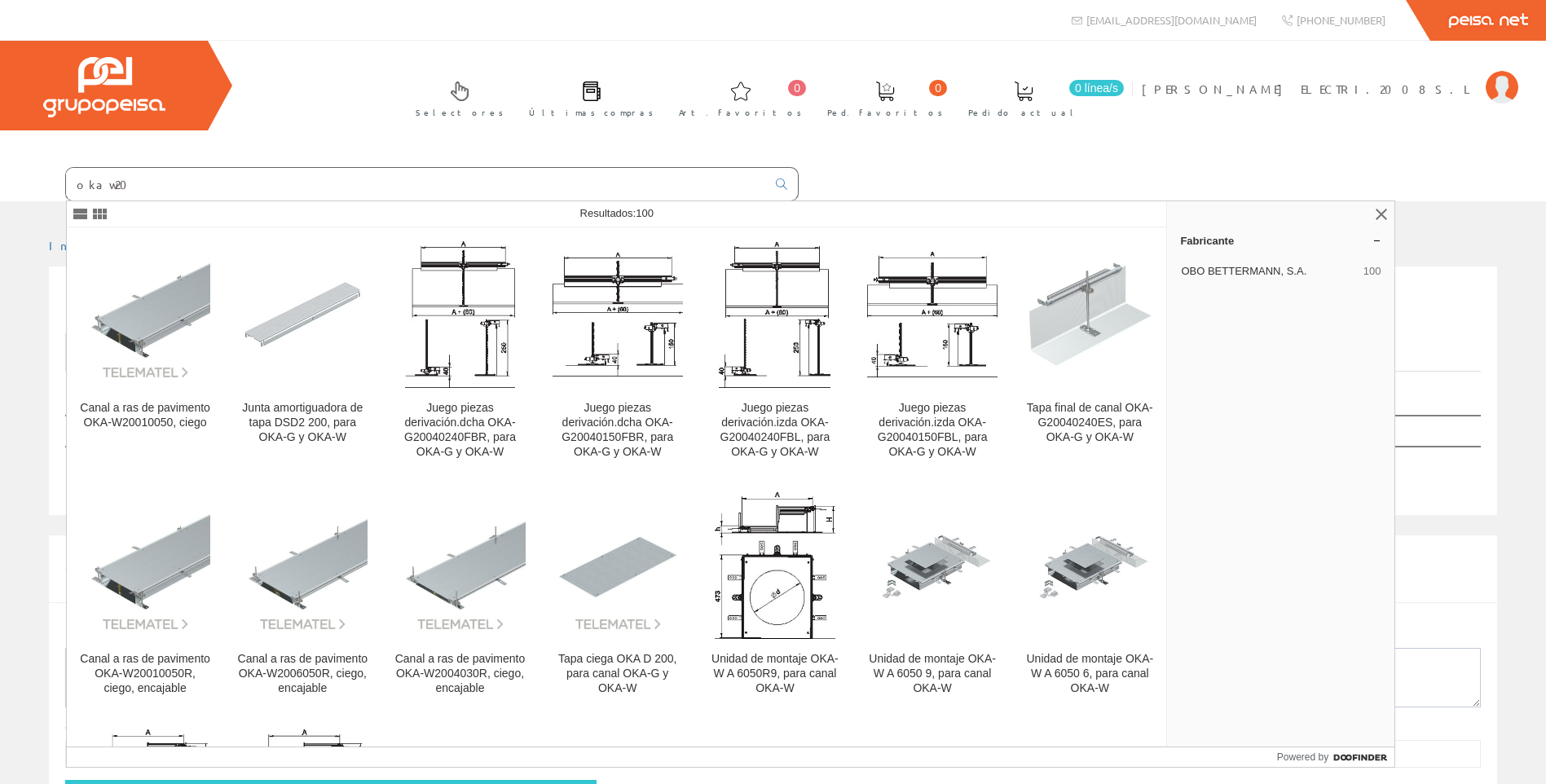
type input "okaw200"
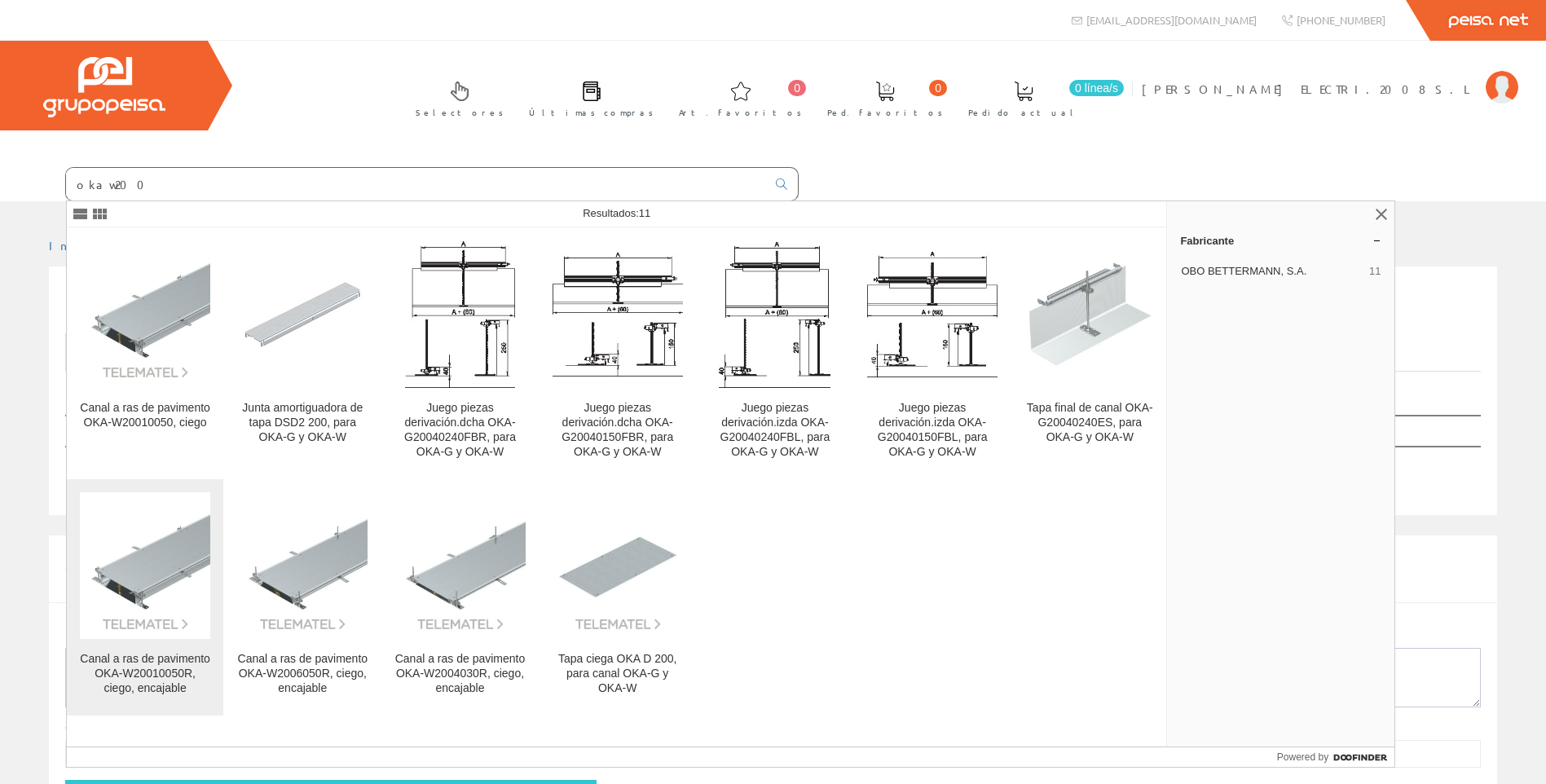
click at [151, 598] on img at bounding box center [145, 565] width 130 height 130
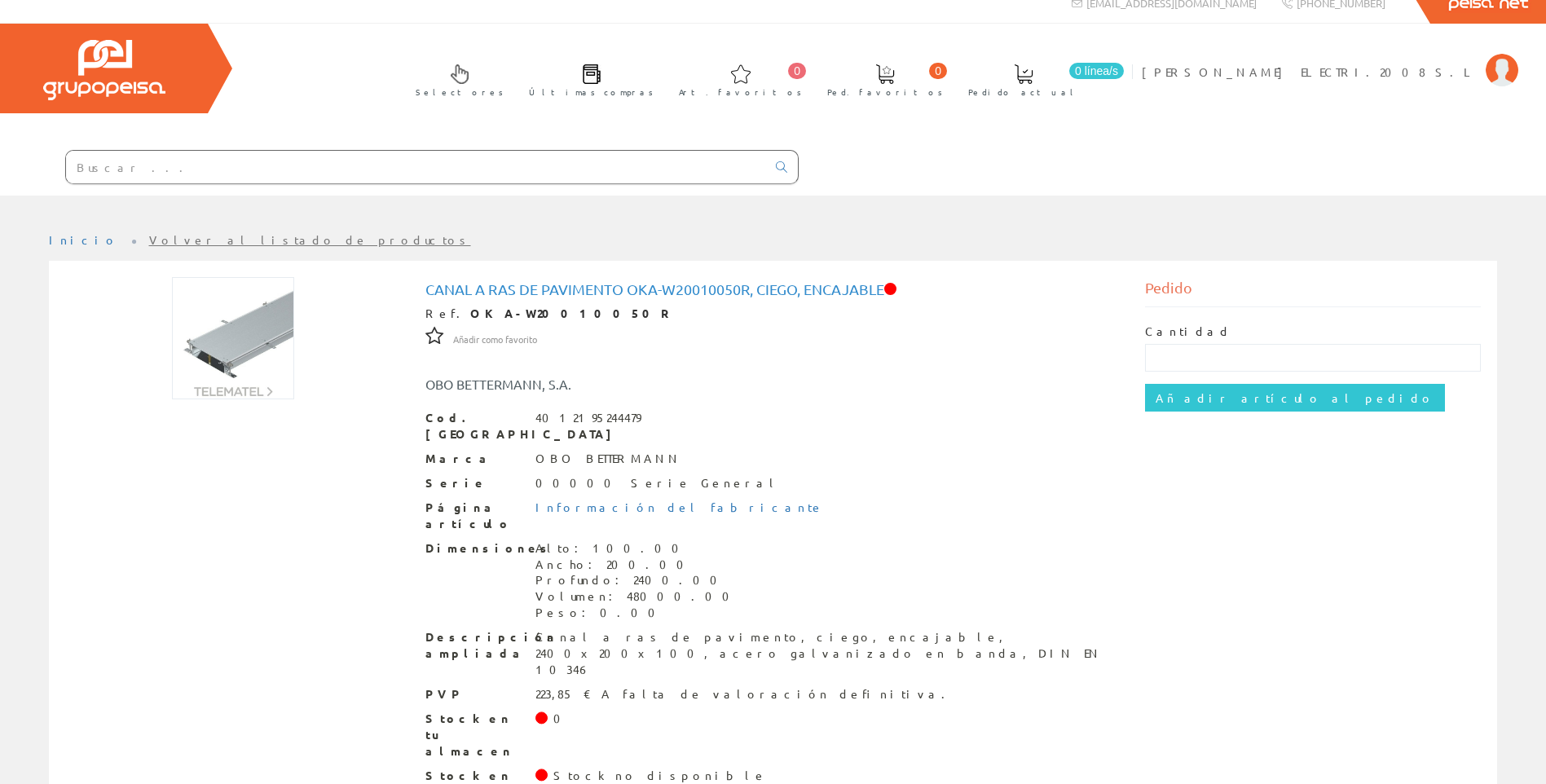
scroll to position [22, 0]
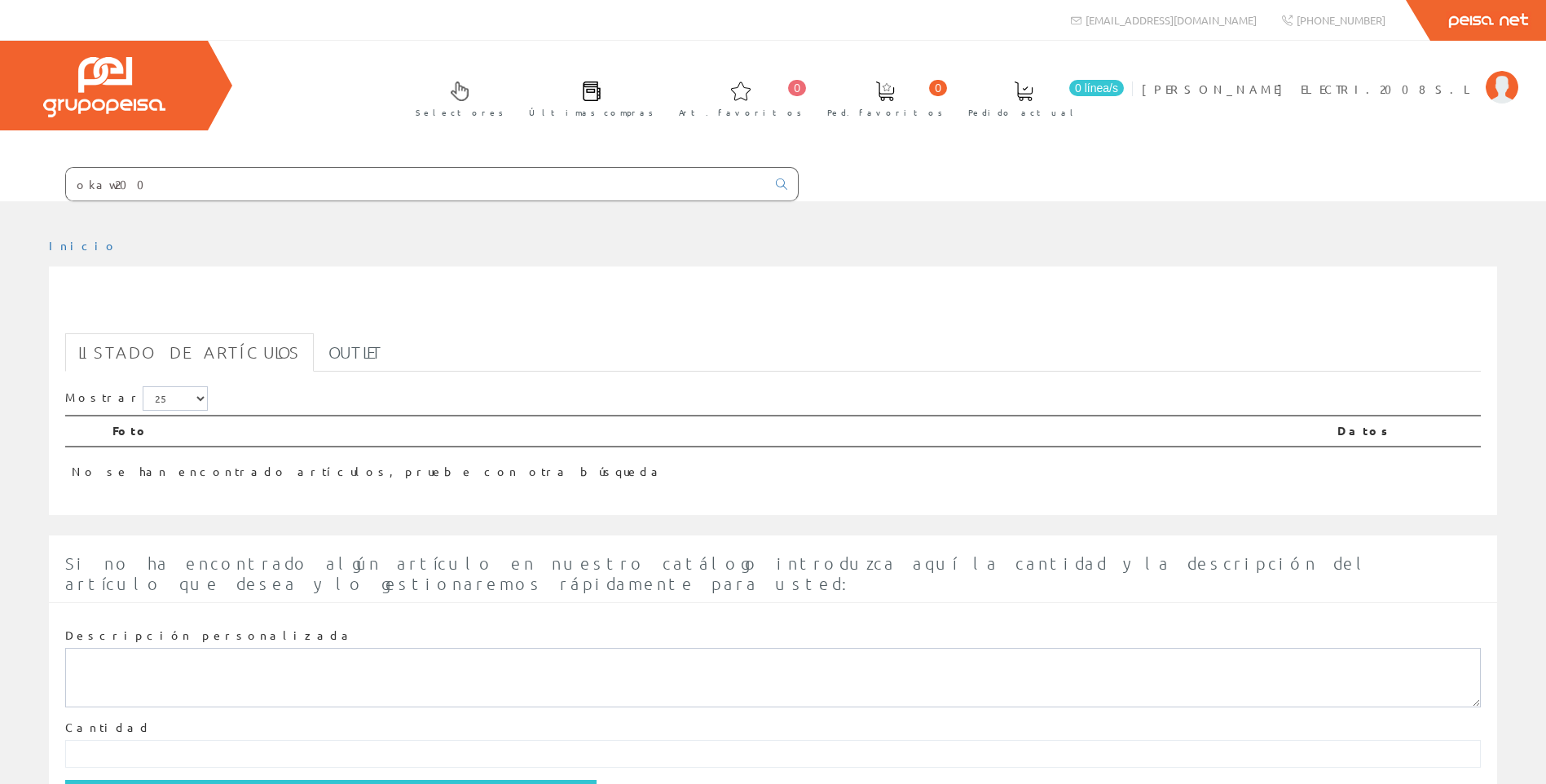
click at [160, 187] on input "okaw200" at bounding box center [416, 185] width 700 height 33
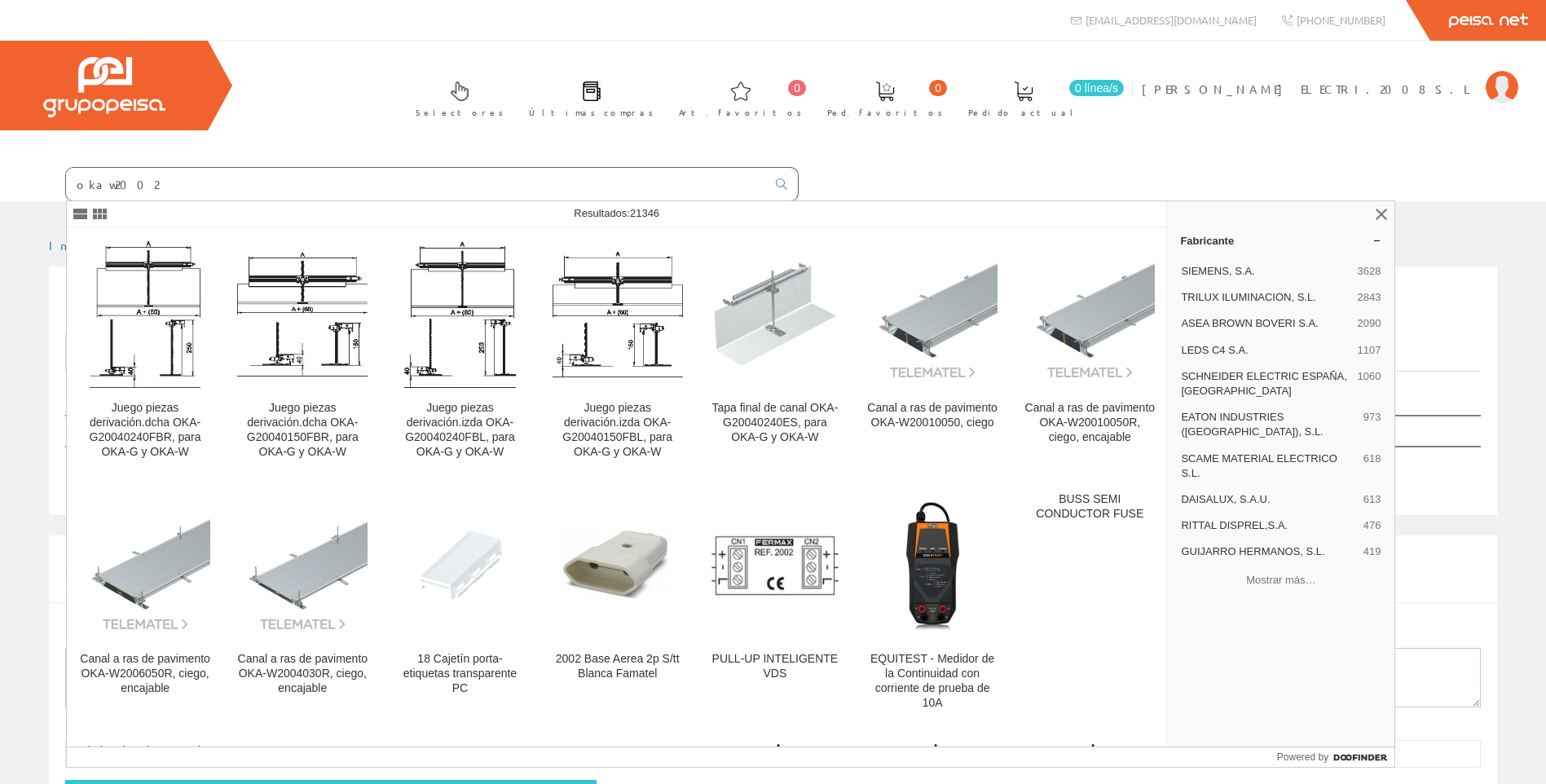
type input "okaw200"
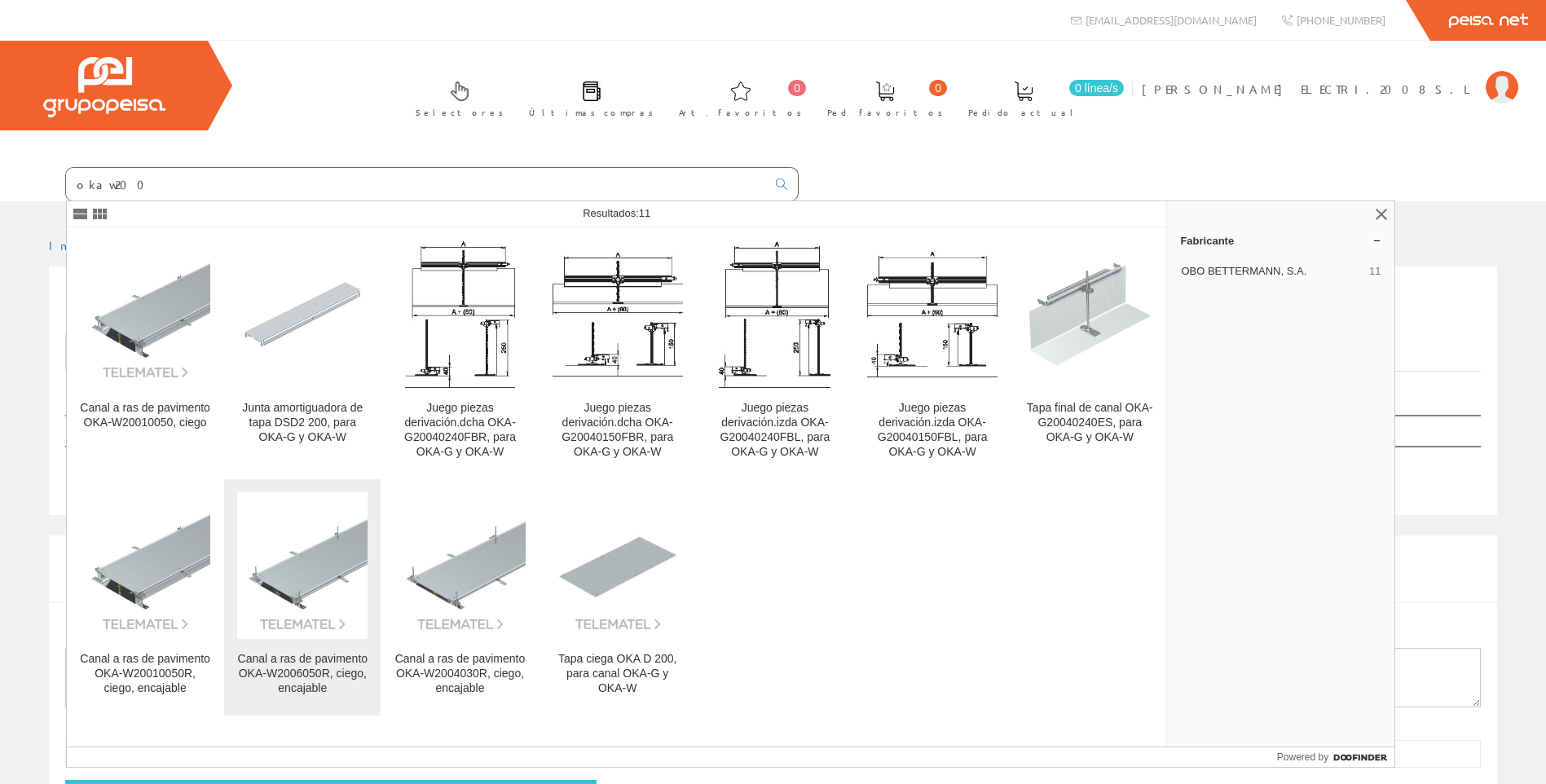
click at [319, 671] on div "Canal a ras de pavimento OKA-W2006050R, ciego, encajable" at bounding box center [302, 673] width 130 height 44
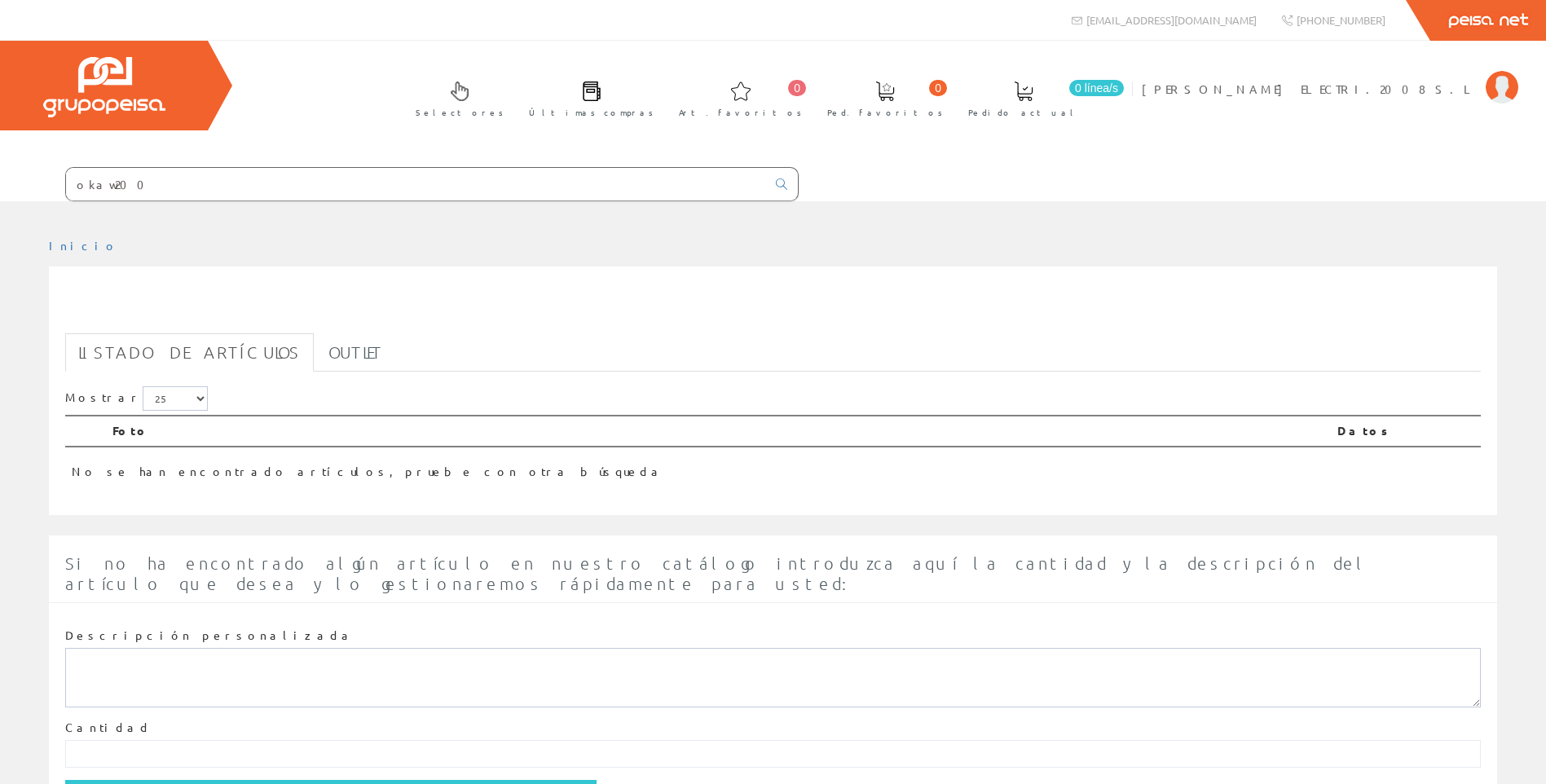
click at [134, 184] on input "okaw200" at bounding box center [416, 185] width 700 height 33
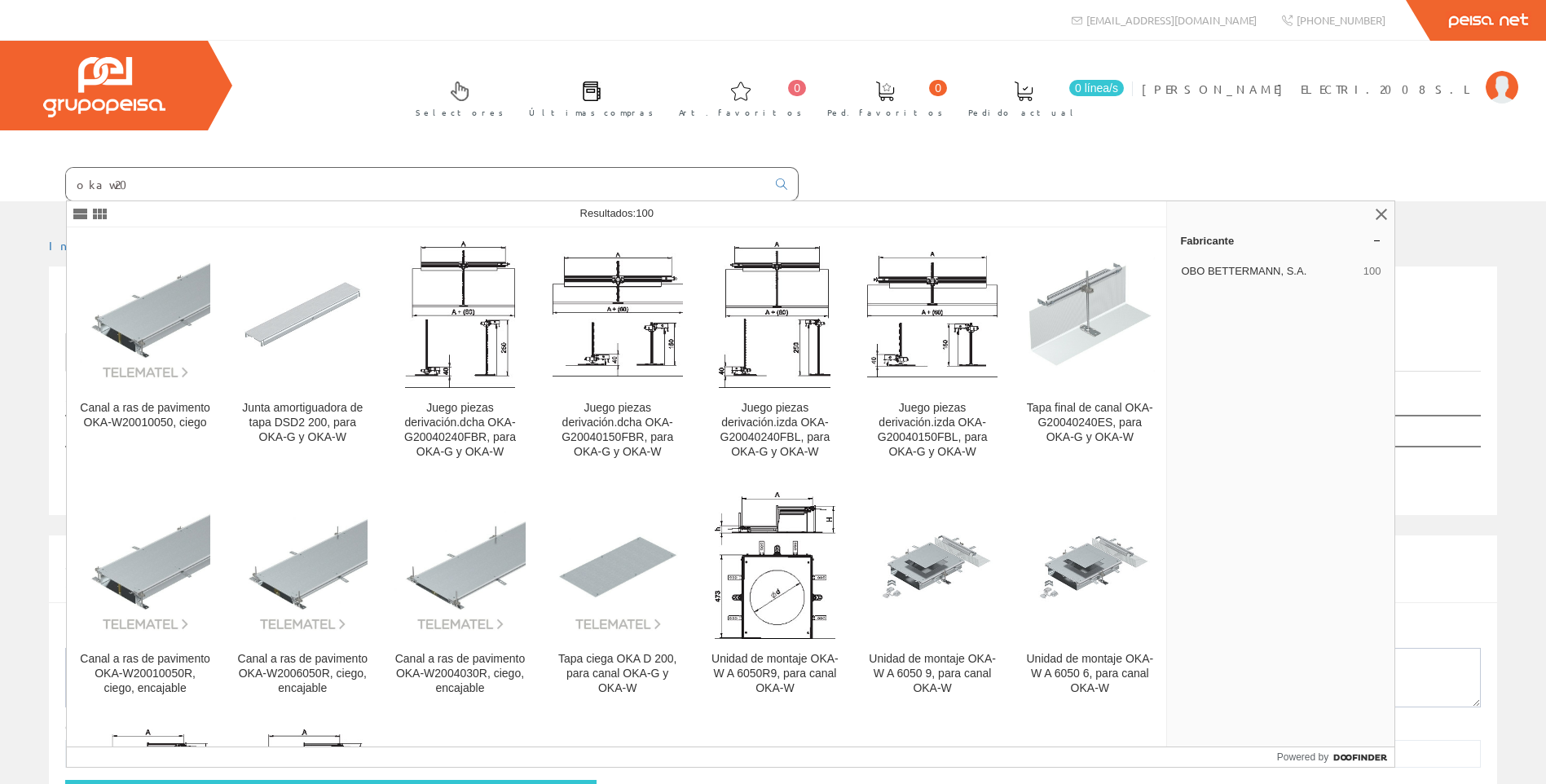
type input "okaw200"
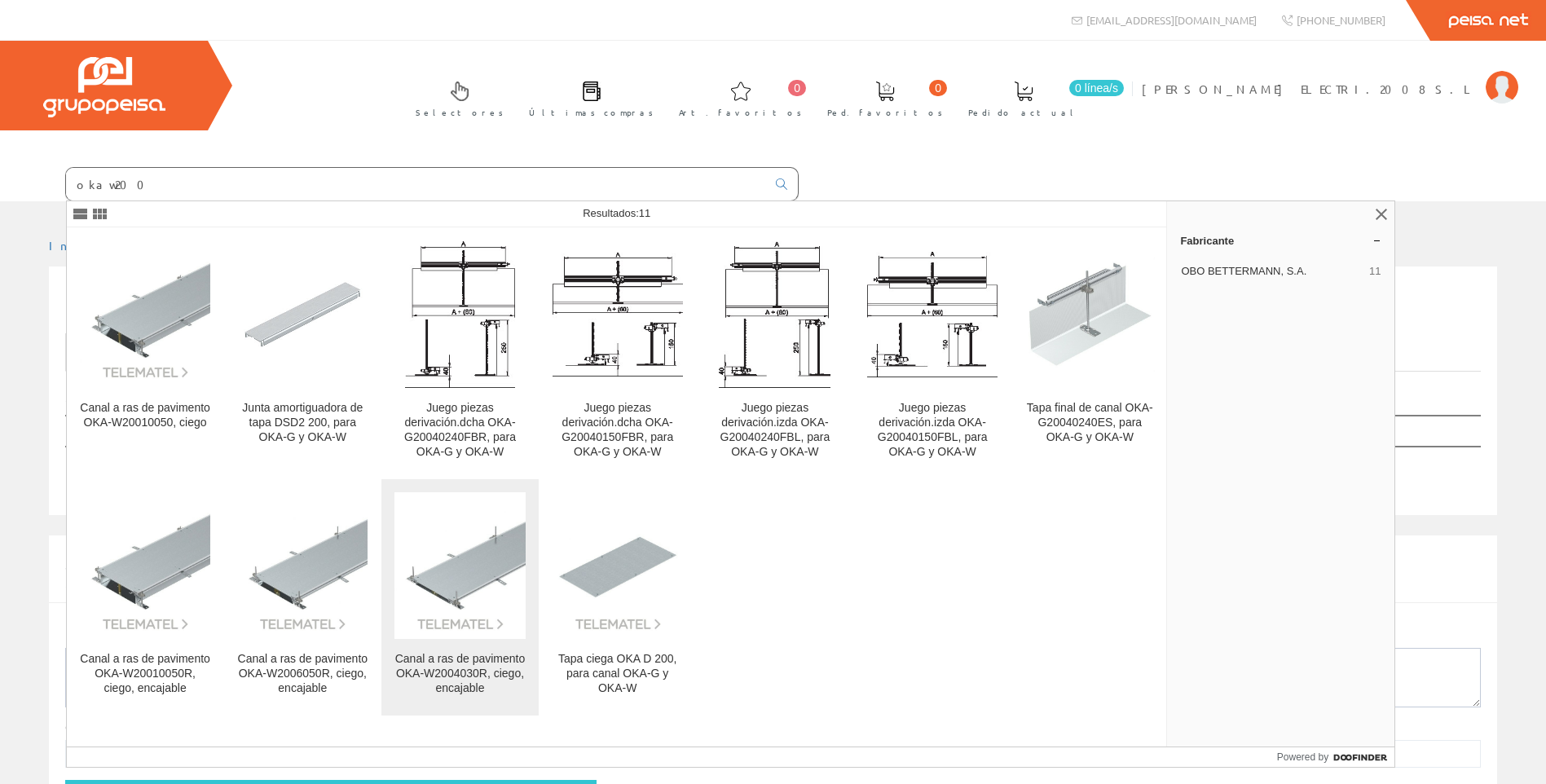
click at [481, 678] on div "Canal a ras de pavimento OKA-W2004030R, ciego, encajable" at bounding box center [460, 673] width 130 height 44
